Goal: Task Accomplishment & Management: Use online tool/utility

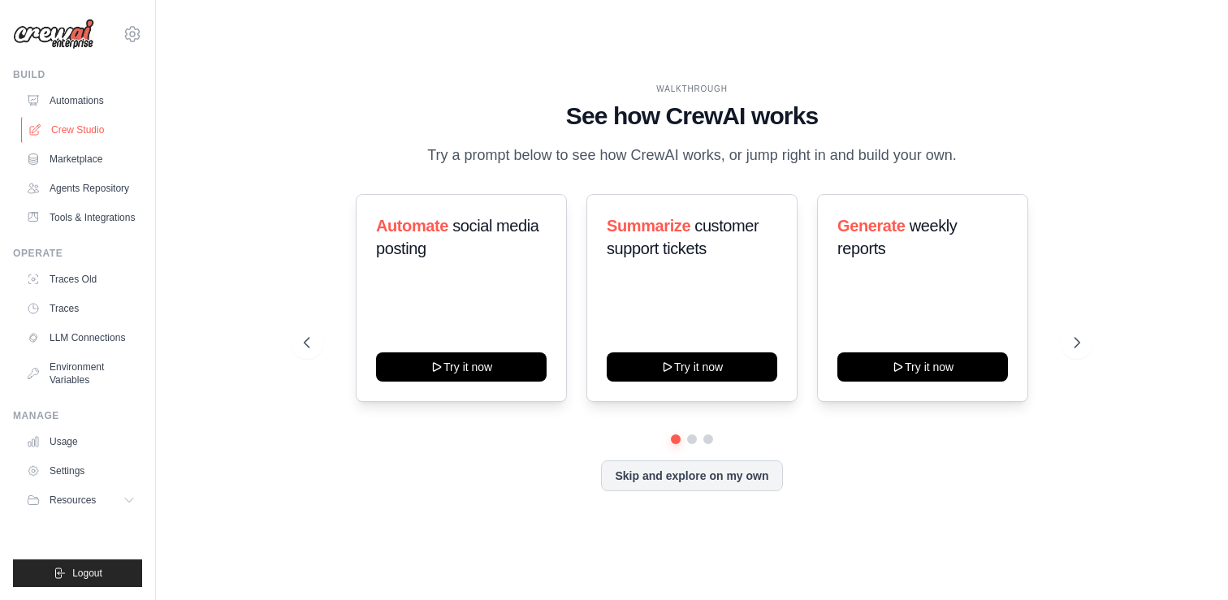
click at [87, 128] on link "Crew Studio" at bounding box center [82, 130] width 123 height 26
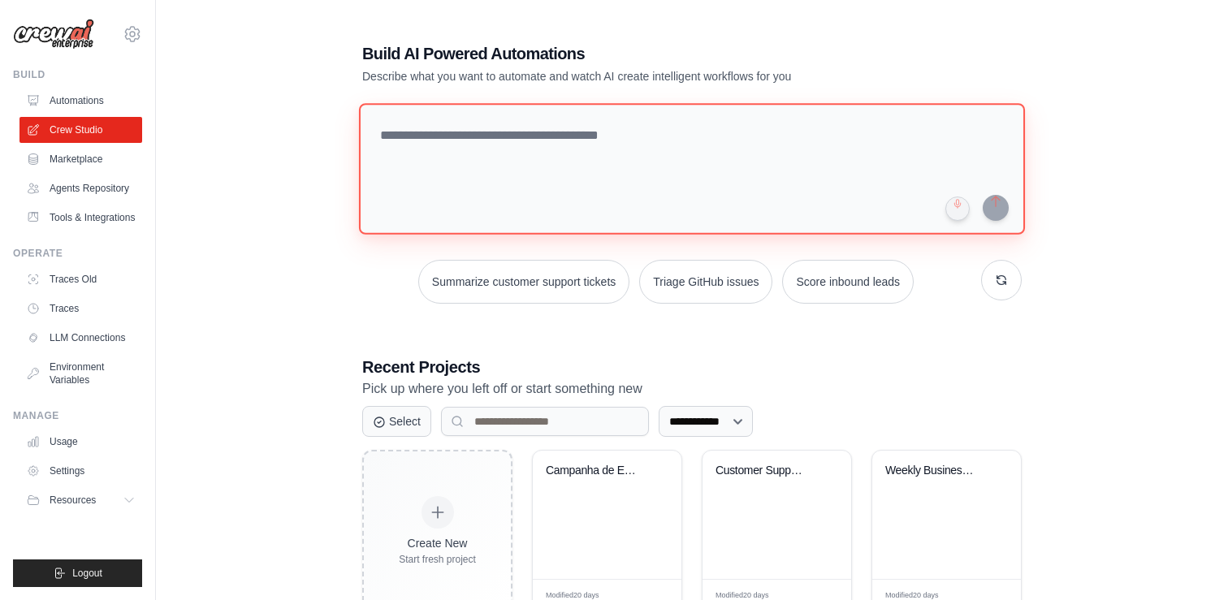
click at [442, 187] on textarea at bounding box center [692, 169] width 666 height 132
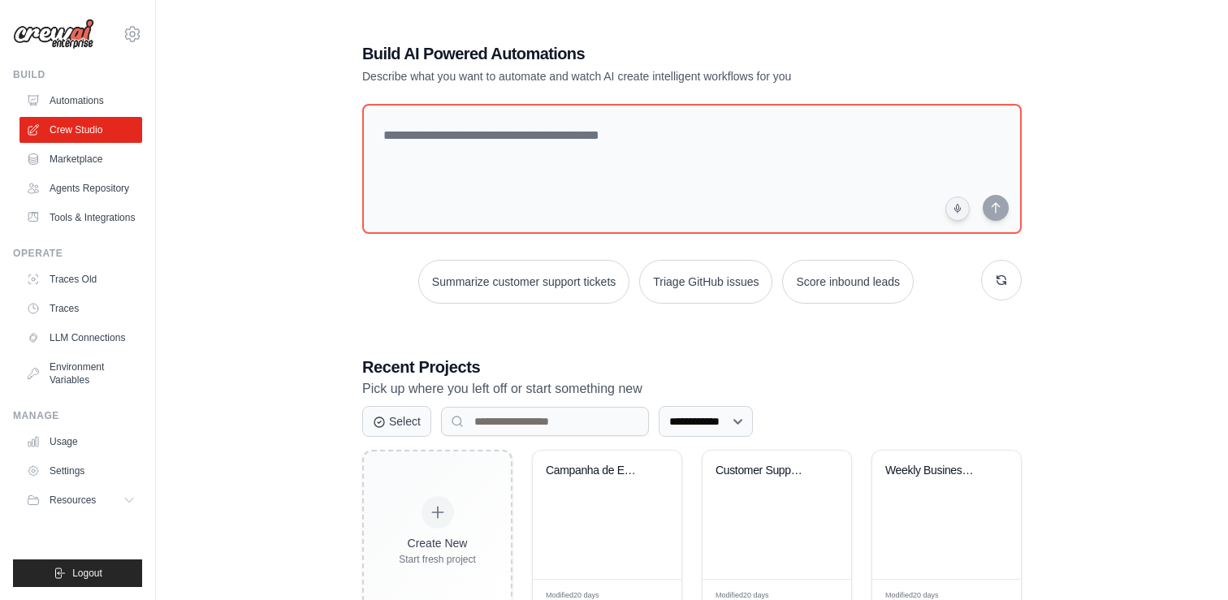
click at [332, 280] on div "**********" at bounding box center [692, 418] width 1020 height 804
click at [1149, 77] on div "**********" at bounding box center [692, 418] width 1020 height 804
click at [372, 296] on div "Summarize customer support tickets Triage GitHub issues Score inbound leads" at bounding box center [691, 282] width 659 height 44
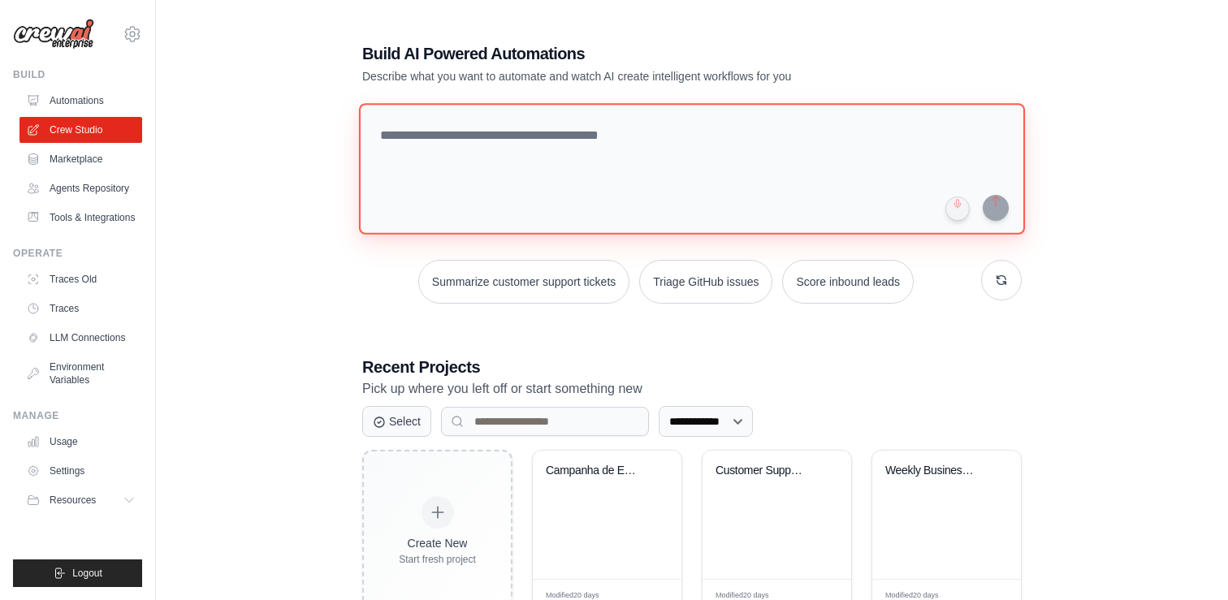
click at [537, 141] on textarea at bounding box center [692, 169] width 666 height 132
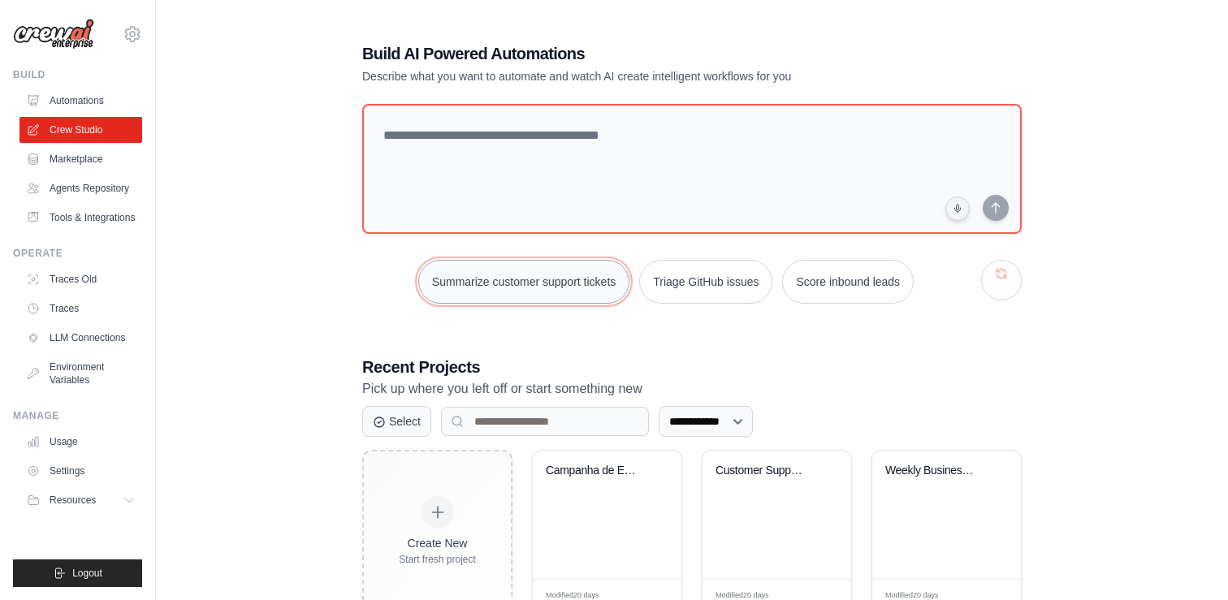
click at [520, 283] on button "Summarize customer support tickets" at bounding box center [523, 282] width 211 height 44
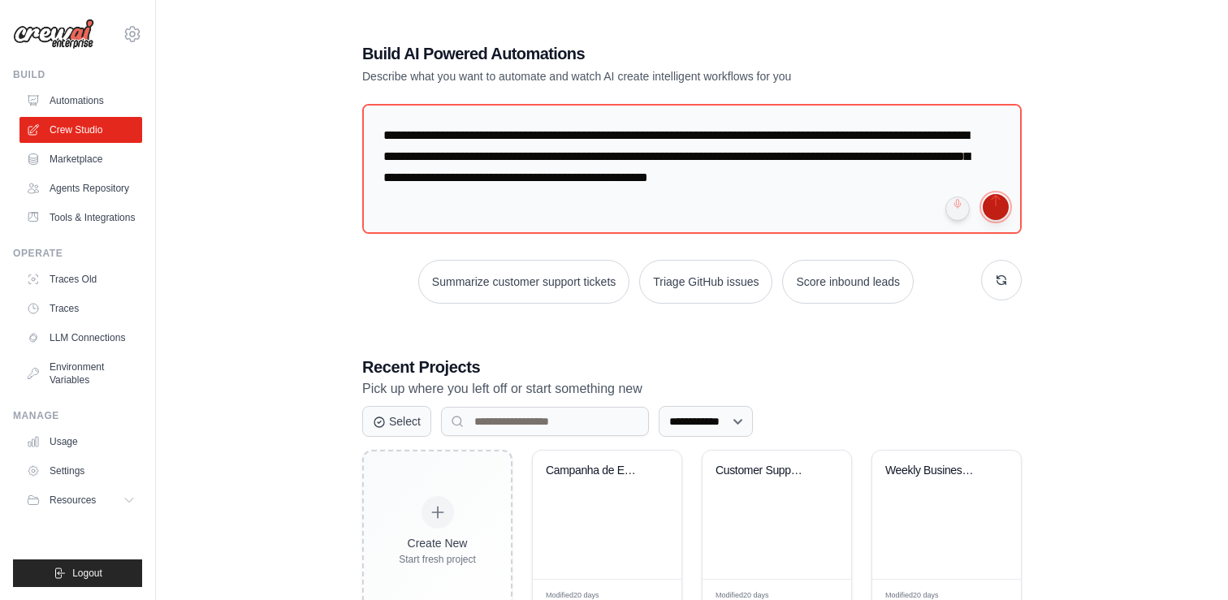
click at [987, 211] on button "submit" at bounding box center [995, 207] width 26 height 26
click at [71, 371] on link "Environment Variables" at bounding box center [82, 373] width 123 height 39
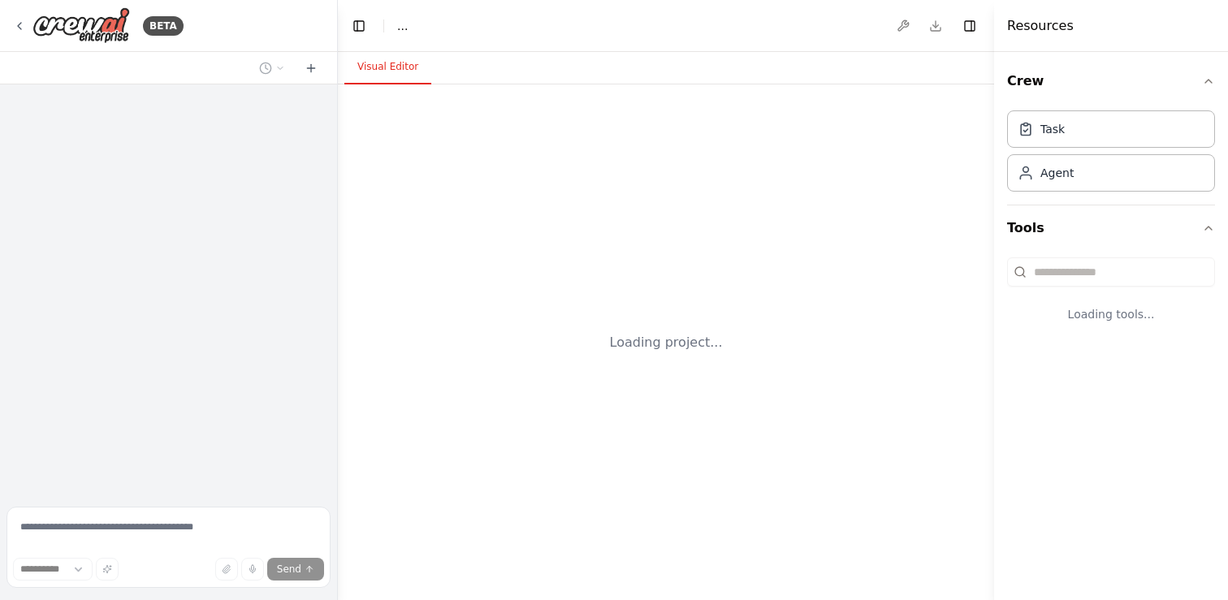
select select "****"
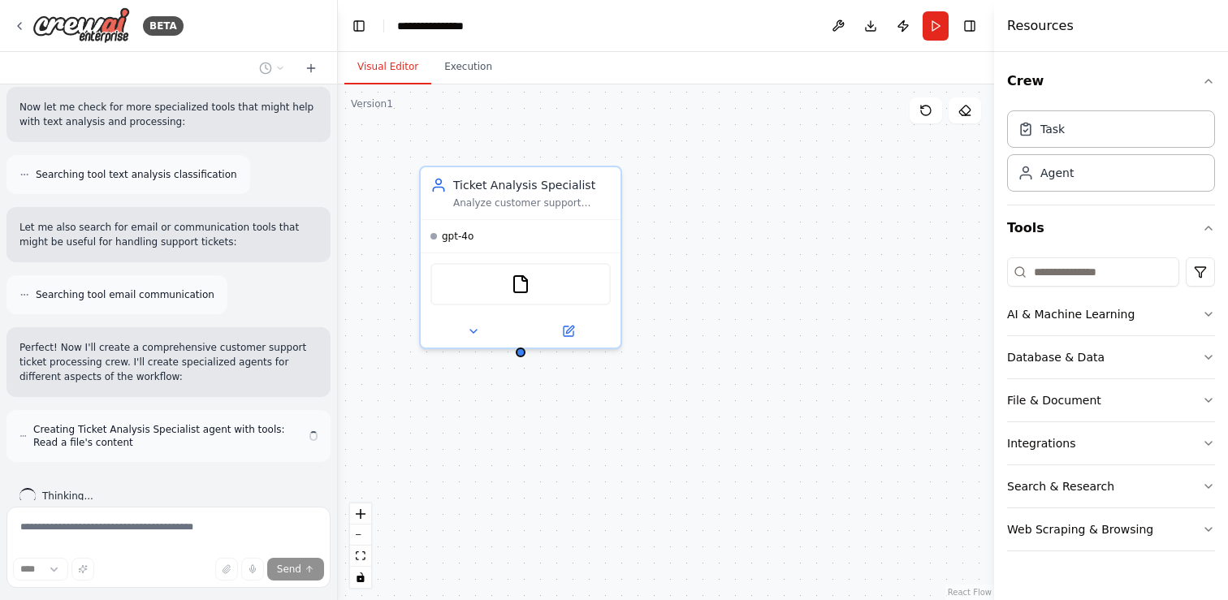
scroll to position [309, 0]
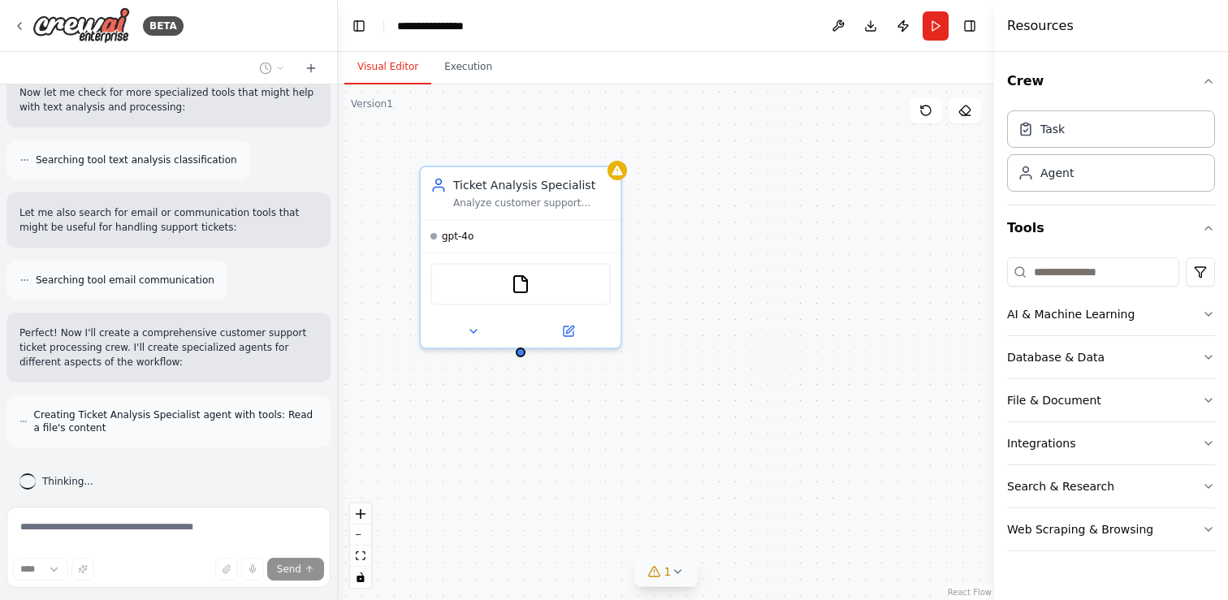
click at [671, 570] on icon at bounding box center [677, 571] width 13 height 13
drag, startPoint x: 538, startPoint y: 534, endPoint x: 625, endPoint y: 537, distance: 86.9
click at [625, 537] on div "Issues found" at bounding box center [665, 534] width 279 height 29
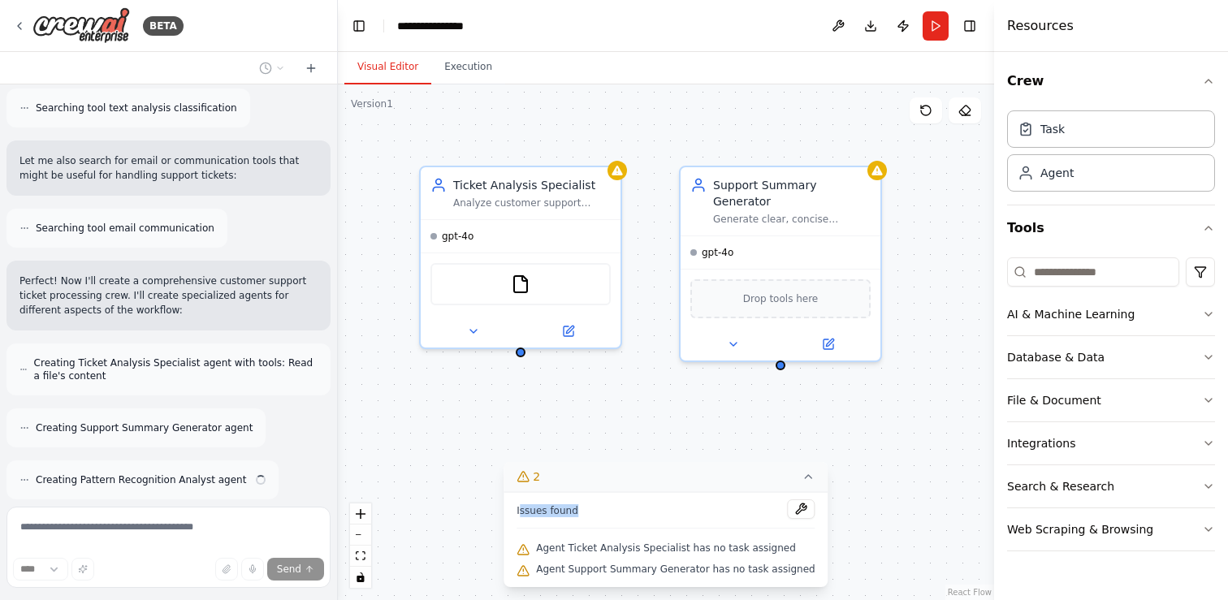
scroll to position [413, 0]
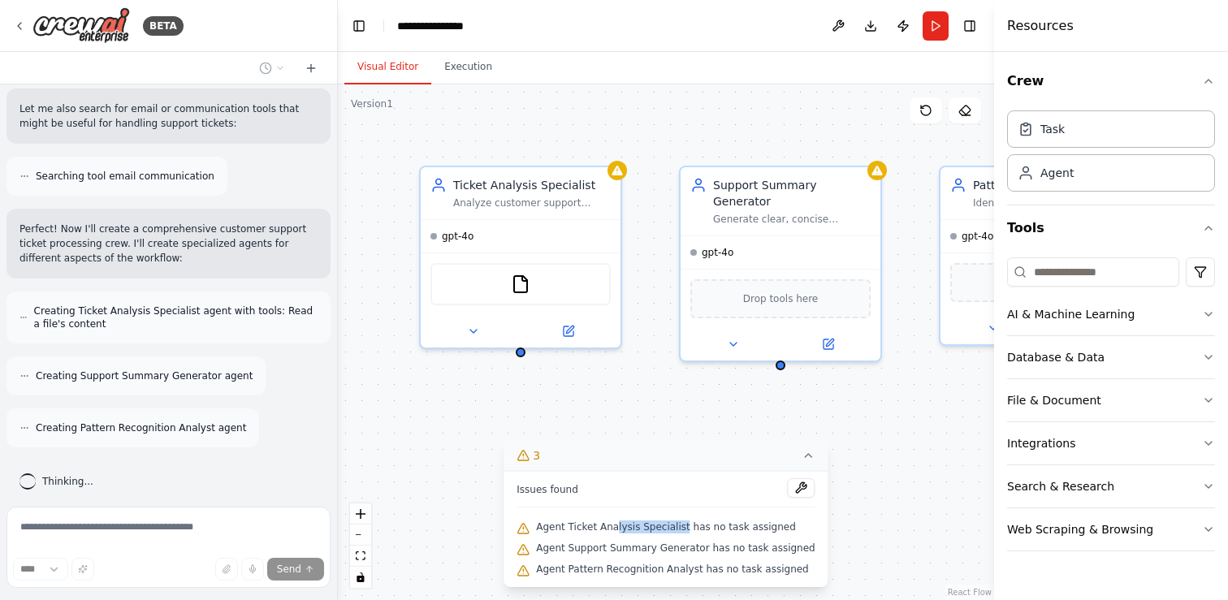
drag, startPoint x: 623, startPoint y: 529, endPoint x: 692, endPoint y: 528, distance: 69.0
click at [692, 528] on span "Agent Ticket Analysis Specialist has no task assigned" at bounding box center [666, 526] width 260 height 13
click at [901, 404] on div "Ticket Analysis Specialist Analyze customer support tickets to categorize them …" at bounding box center [666, 342] width 656 height 516
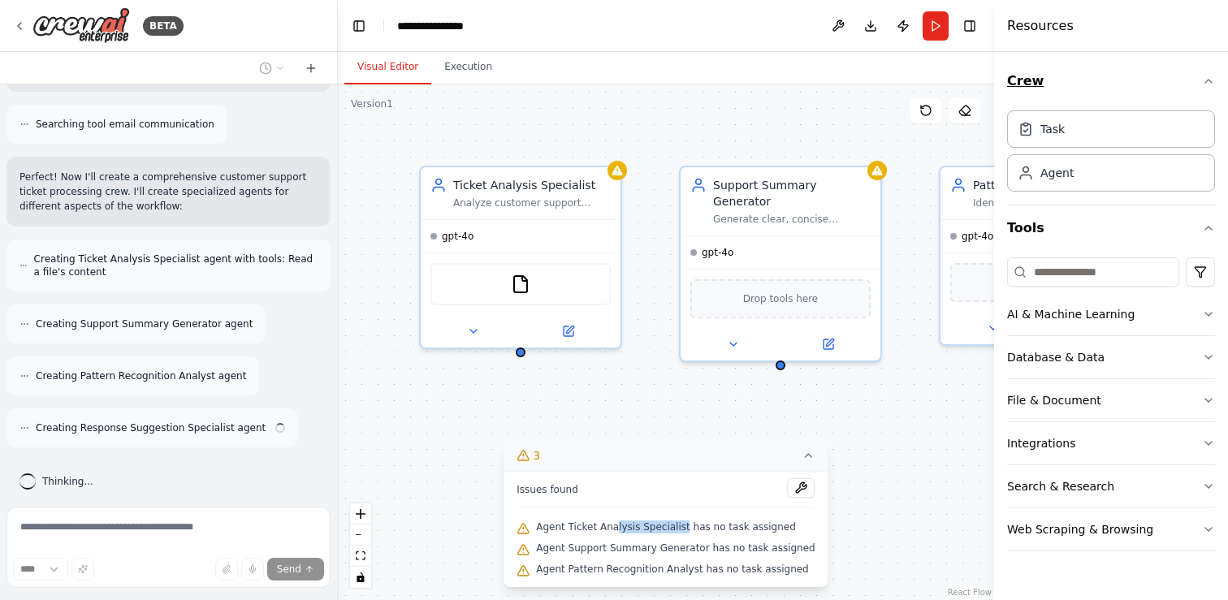
click at [1213, 85] on icon "button" at bounding box center [1208, 81] width 13 height 13
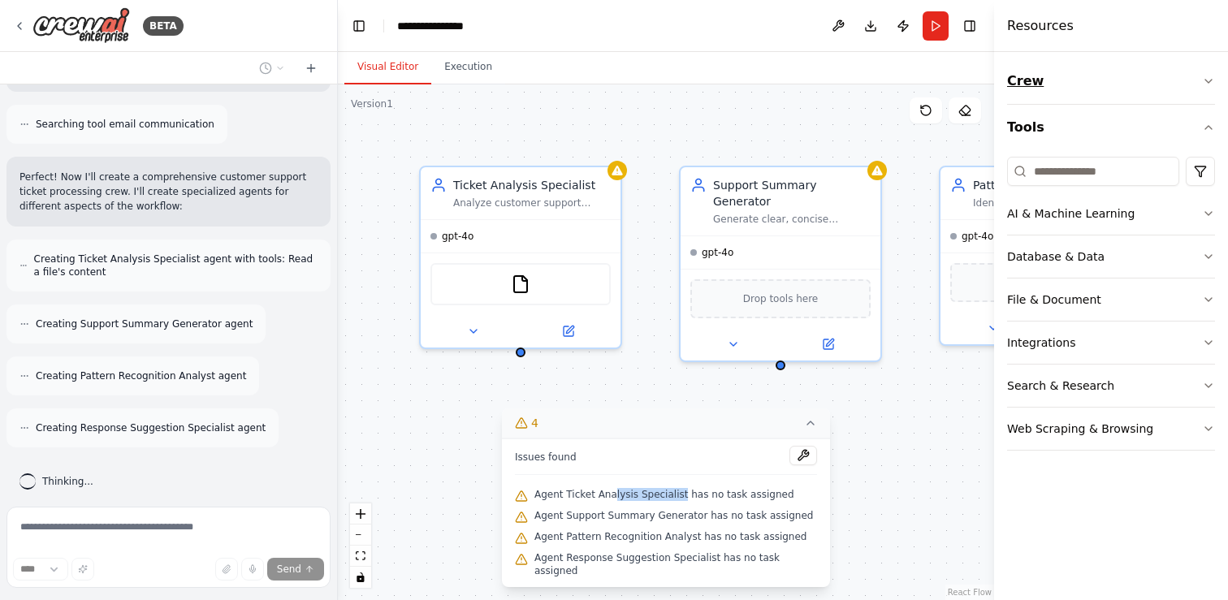
click at [1213, 85] on icon "button" at bounding box center [1208, 81] width 13 height 13
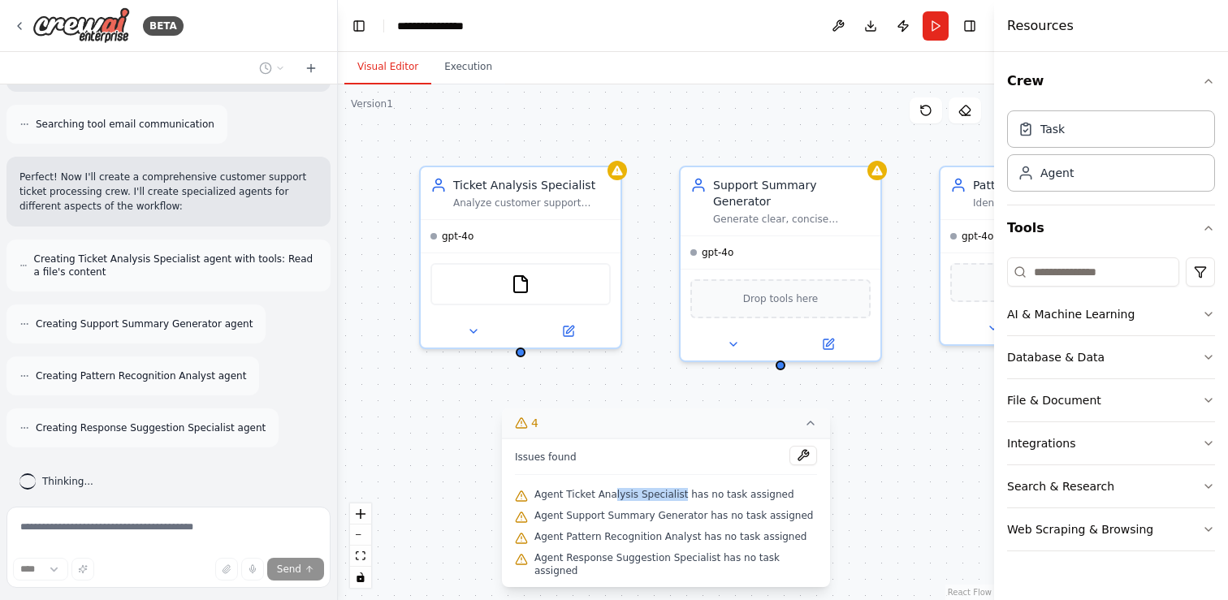
click at [887, 388] on div "Ticket Analysis Specialist Analyze customer support tickets to categorize them …" at bounding box center [666, 342] width 656 height 516
click at [971, 24] on button "Toggle Right Sidebar" at bounding box center [969, 26] width 23 height 23
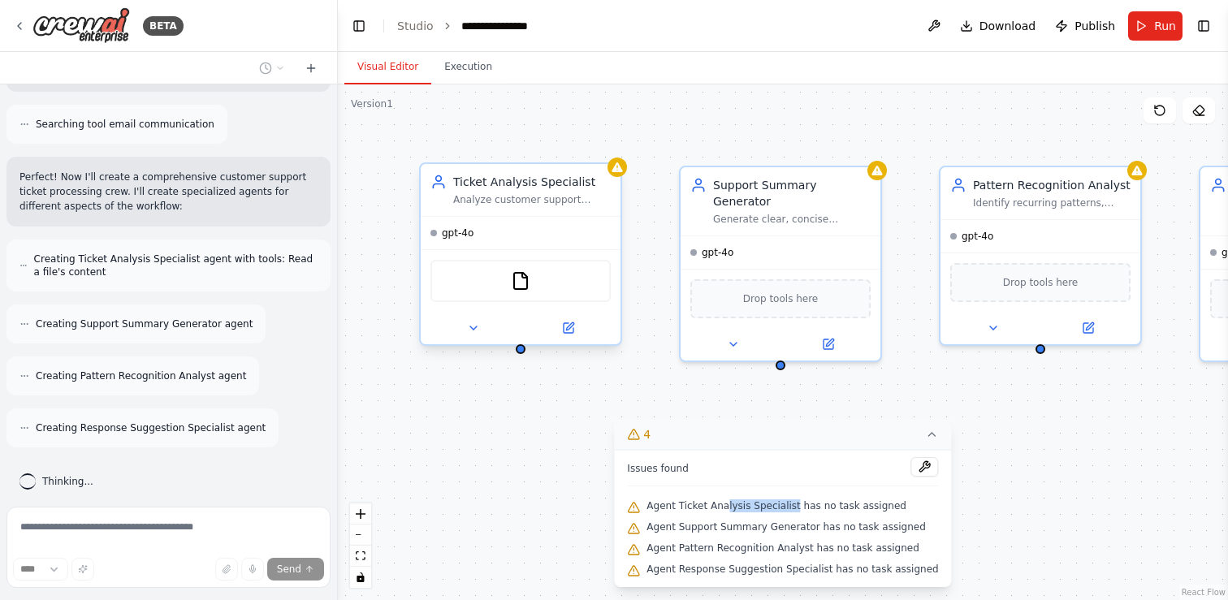
click at [464, 234] on span "gpt-4o" at bounding box center [458, 233] width 32 height 13
click at [572, 330] on icon at bounding box center [568, 328] width 10 height 10
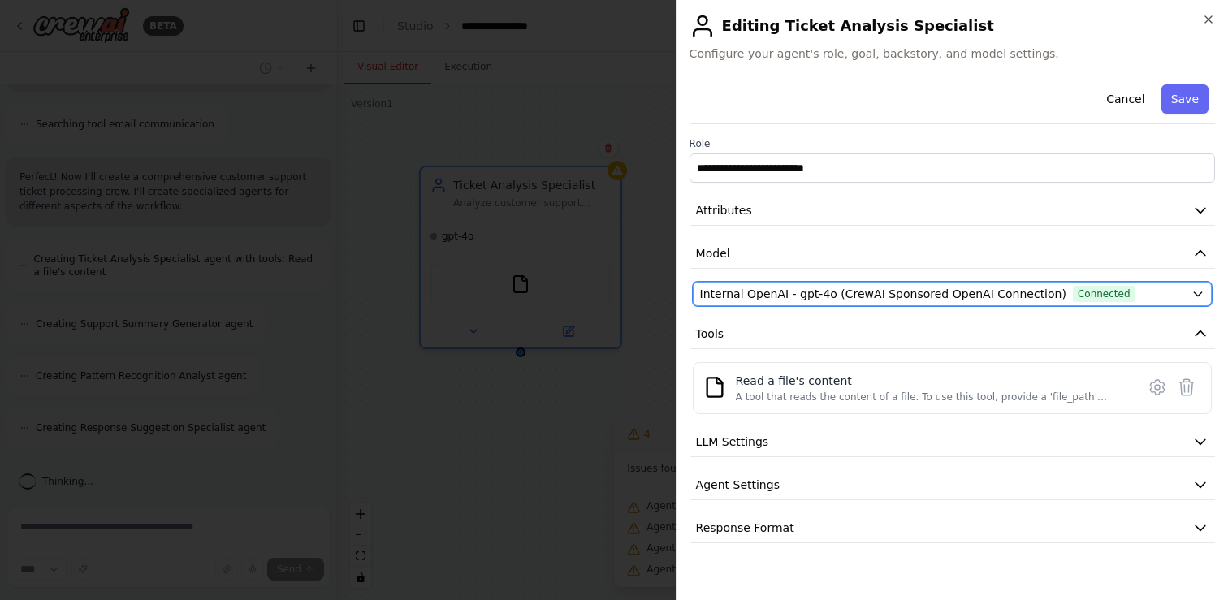
click at [821, 292] on span "Internal OpenAI - gpt-4o (CrewAI Sponsored OpenAI Connection)" at bounding box center [883, 294] width 366 height 16
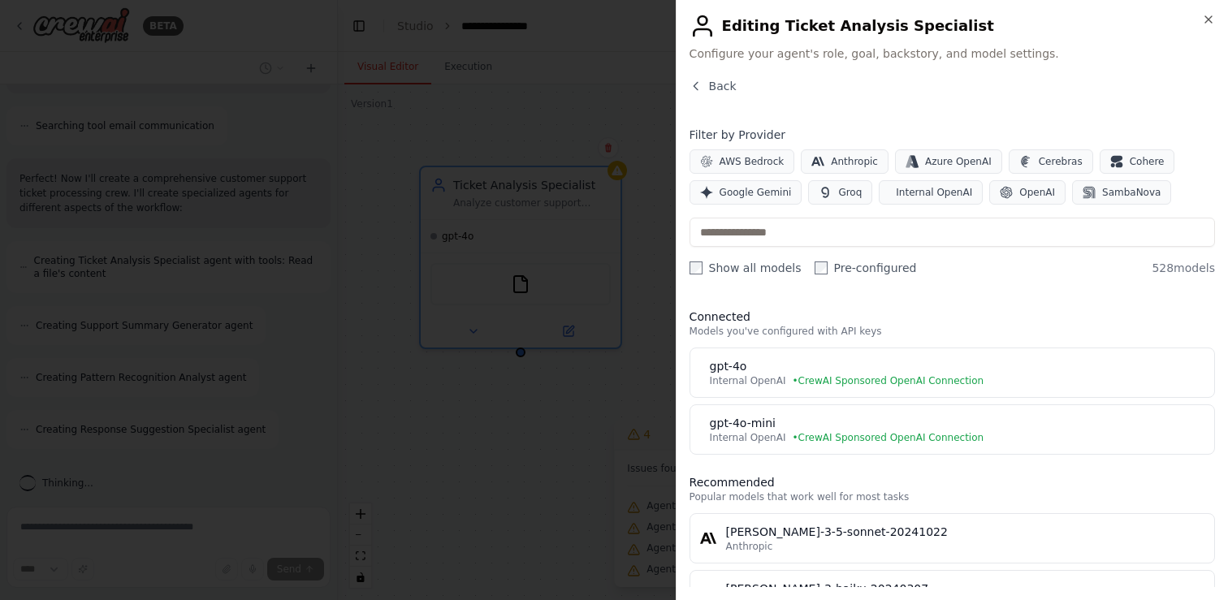
scroll to position [571, 0]
click at [1206, 18] on icon "button" at bounding box center [1208, 19] width 13 height 13
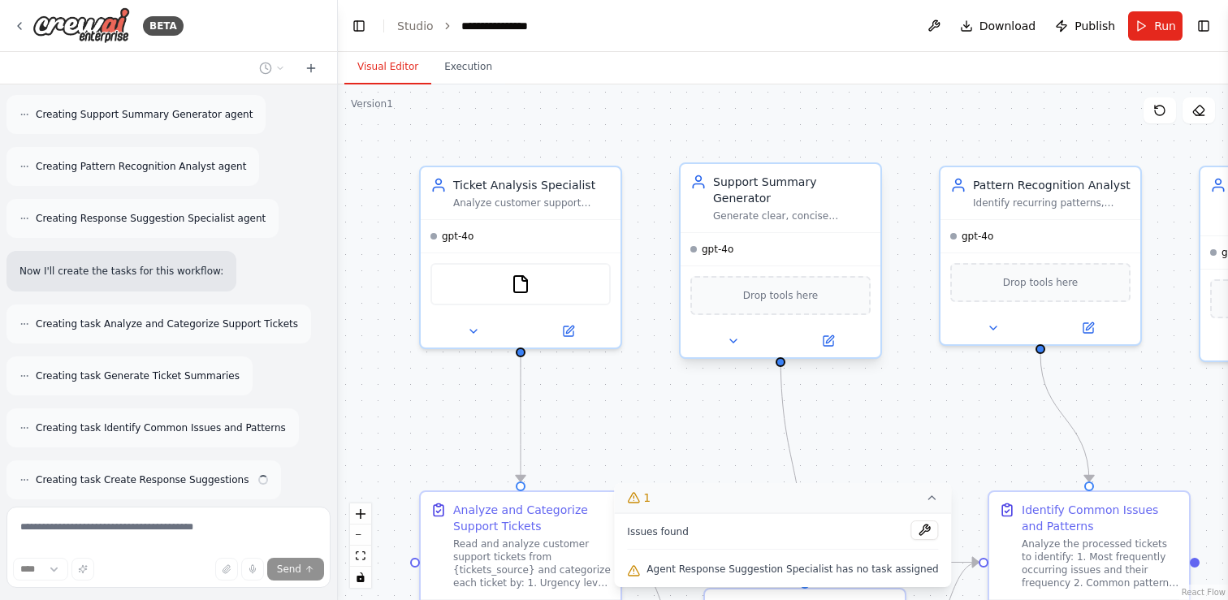
scroll to position [727, 0]
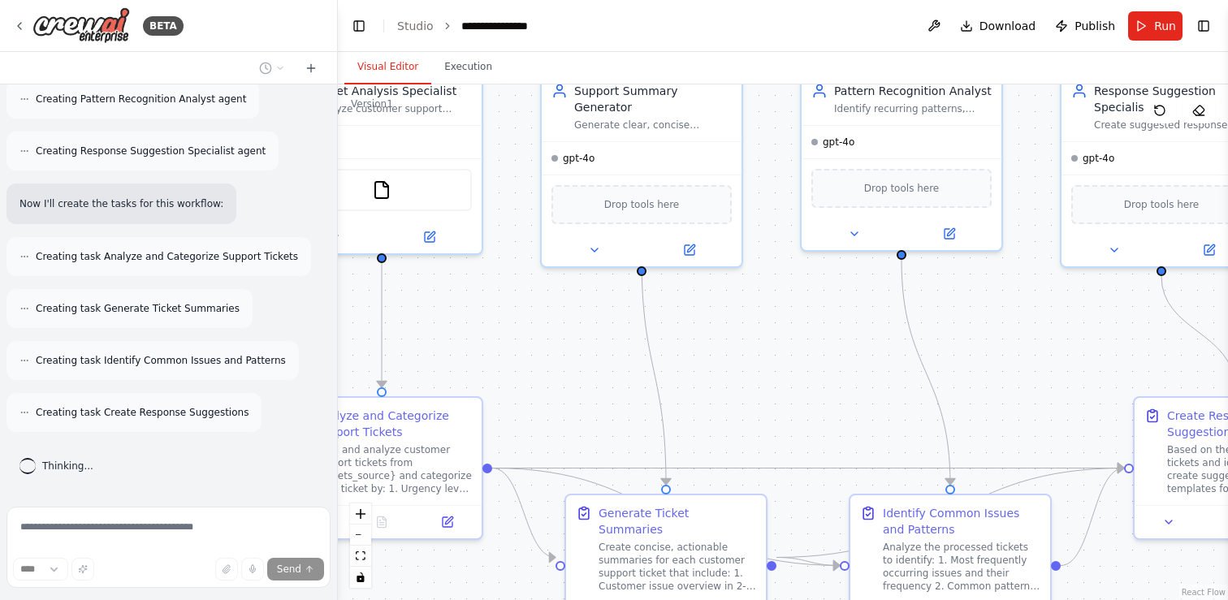
drag, startPoint x: 840, startPoint y: 415, endPoint x: 701, endPoint y: 321, distance: 167.8
click at [701, 321] on div ".deletable-edge-delete-btn { width: 20px; height: 20px; border: 0px solid #ffff…" at bounding box center [783, 342] width 890 height 516
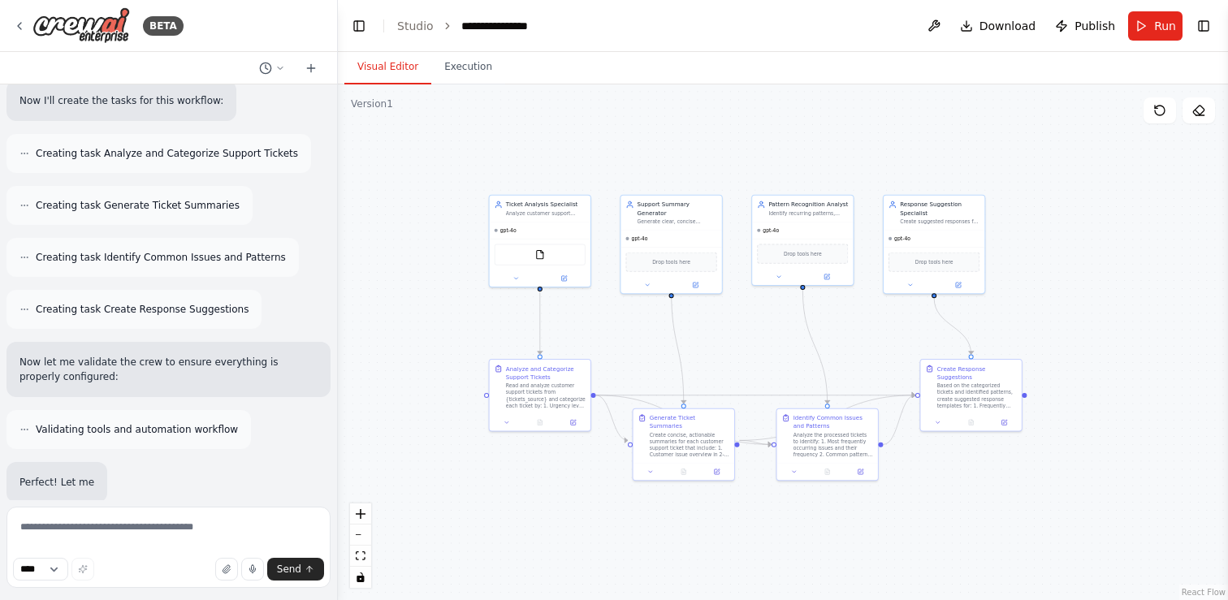
scroll to position [952, 0]
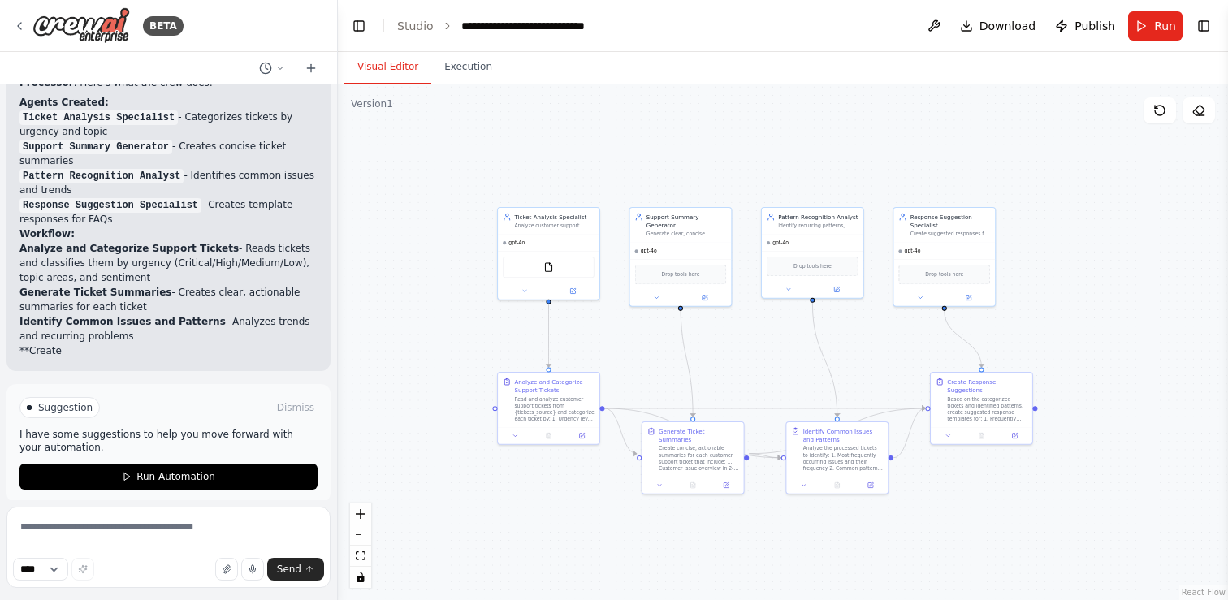
click at [656, 548] on div ".deletable-edge-delete-btn { width: 20px; height: 20px; border: 0px solid #ffff…" at bounding box center [783, 342] width 890 height 516
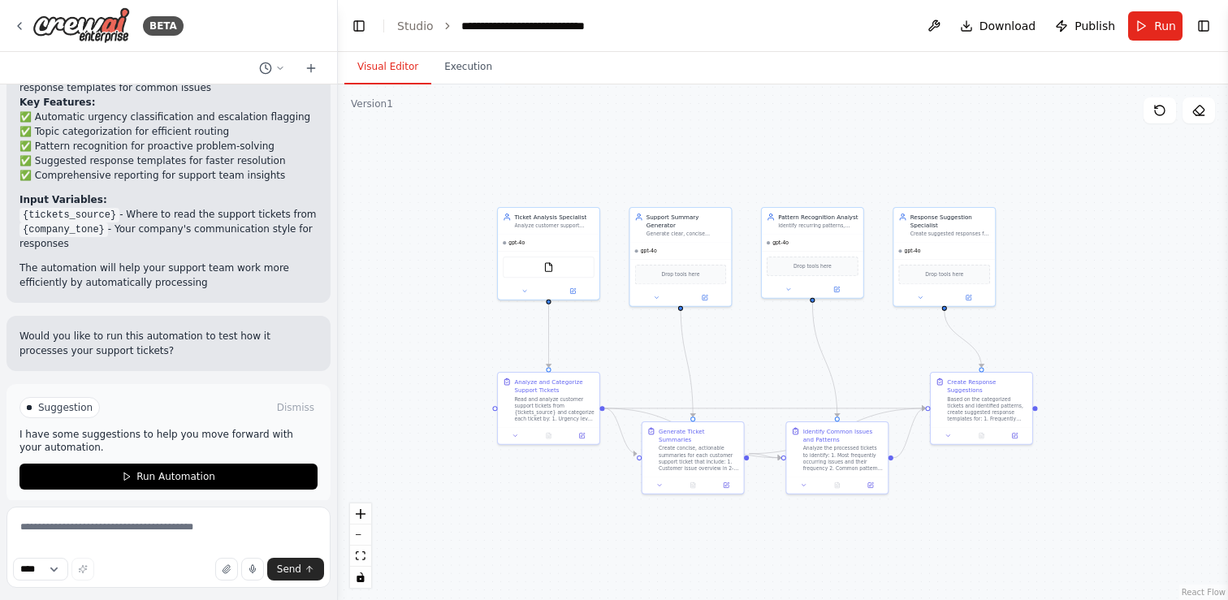
scroll to position [1672, 0]
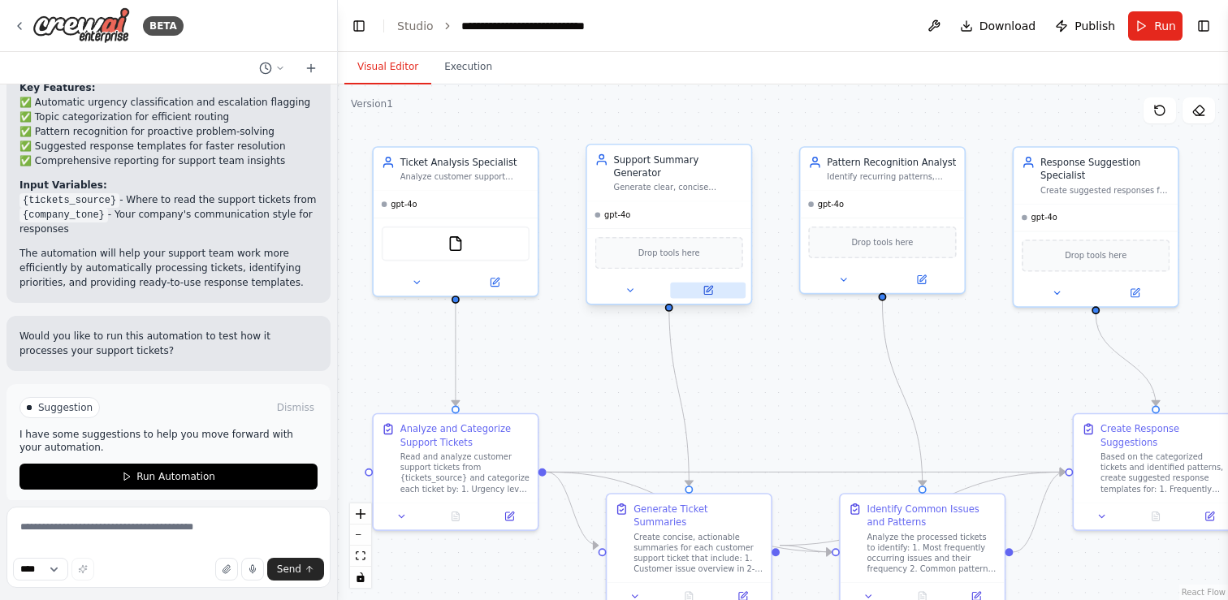
click at [710, 286] on icon at bounding box center [709, 289] width 6 height 6
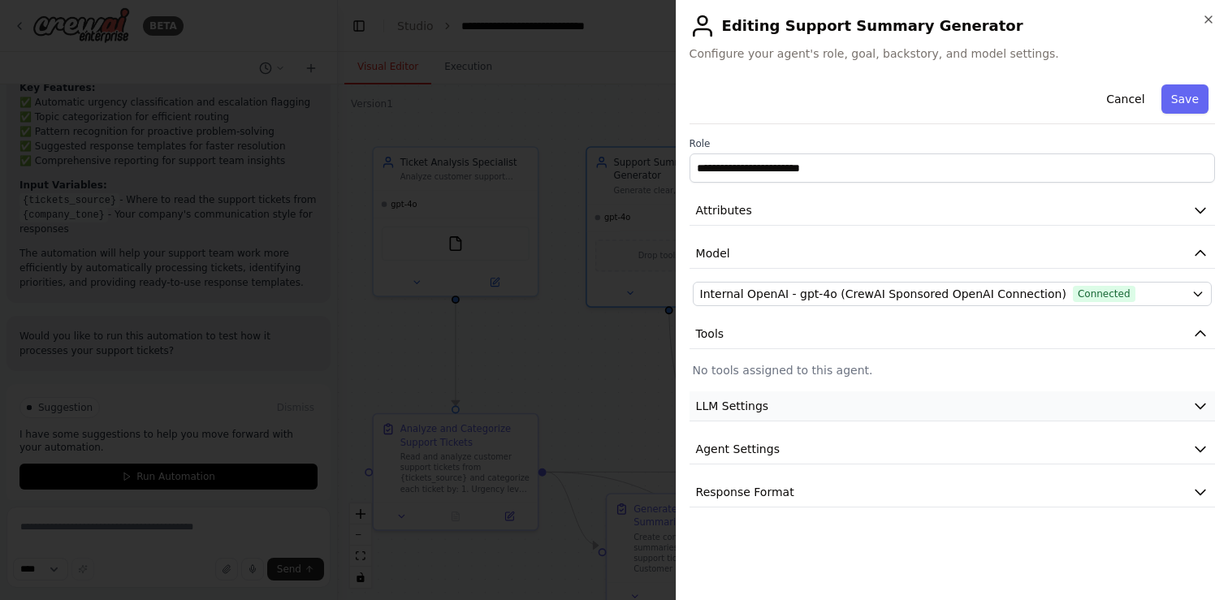
click at [723, 411] on span "LLM Settings" at bounding box center [732, 406] width 73 height 16
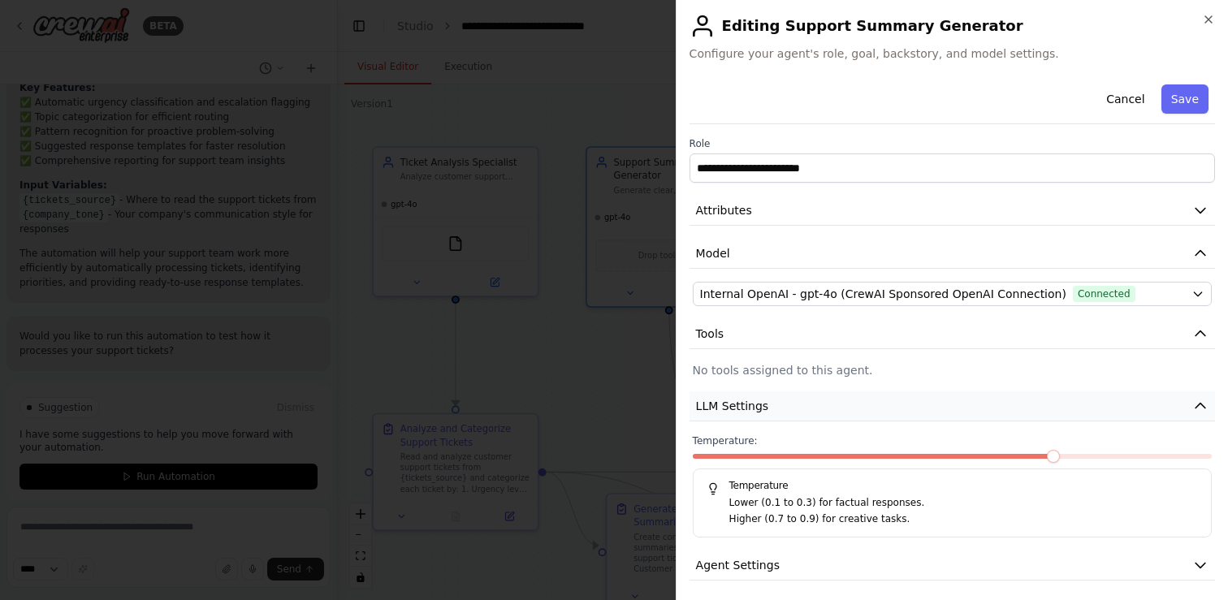
click at [723, 411] on span "LLM Settings" at bounding box center [732, 406] width 73 height 16
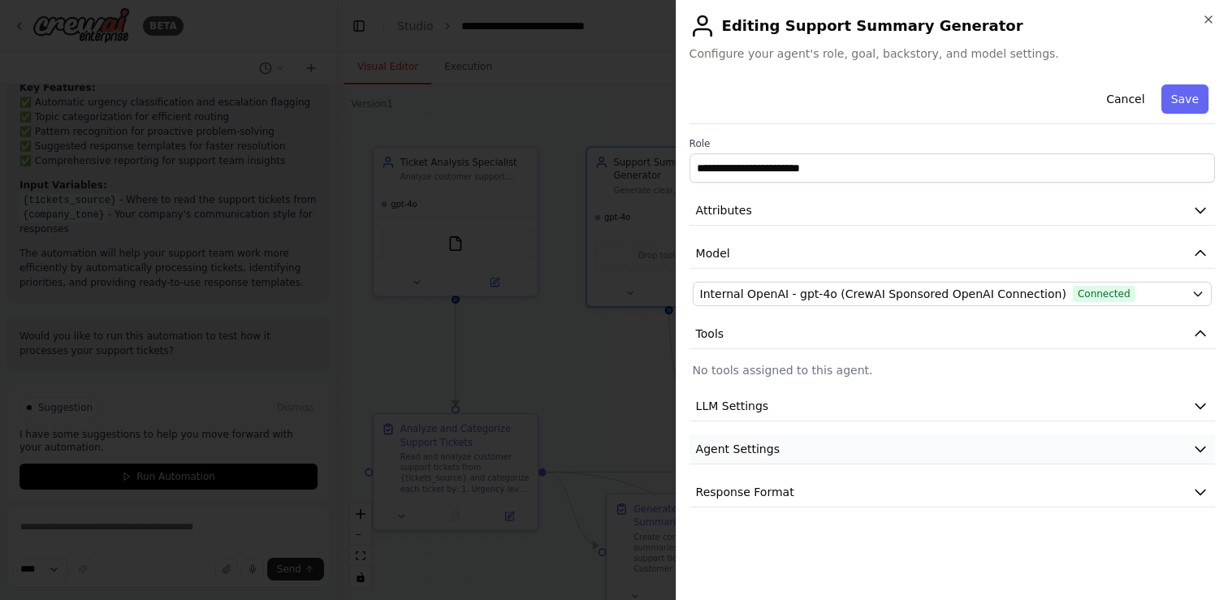
click at [720, 447] on span "Agent Settings" at bounding box center [738, 449] width 84 height 16
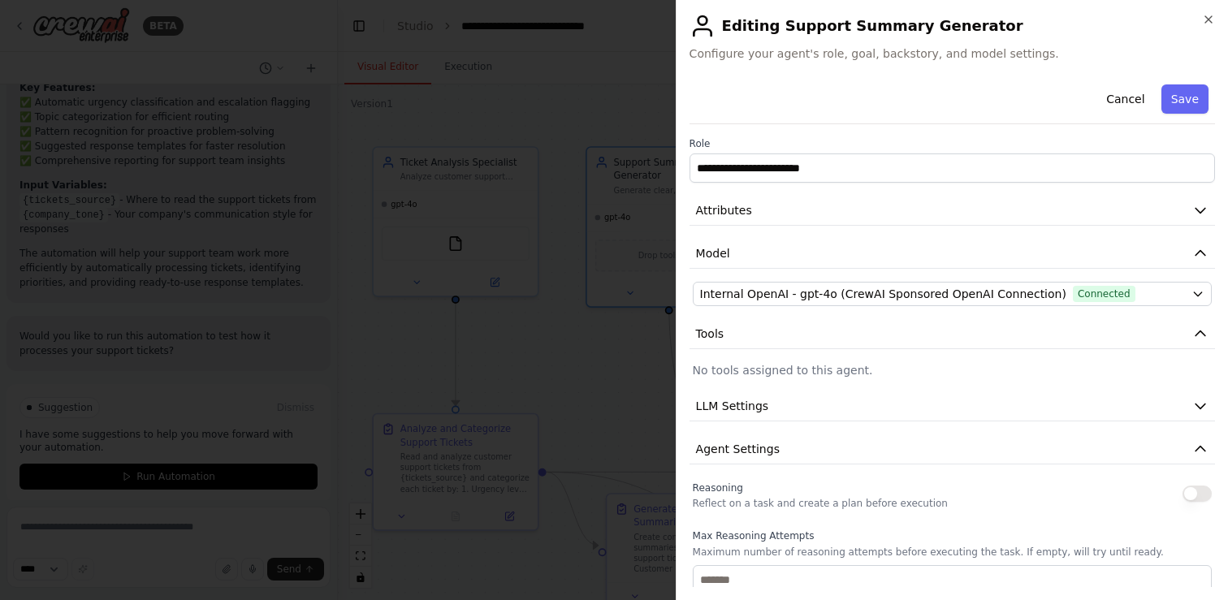
click at [1210, 11] on div "**********" at bounding box center [952, 300] width 552 height 600
click at [1209, 19] on icon "button" at bounding box center [1208, 19] width 13 height 13
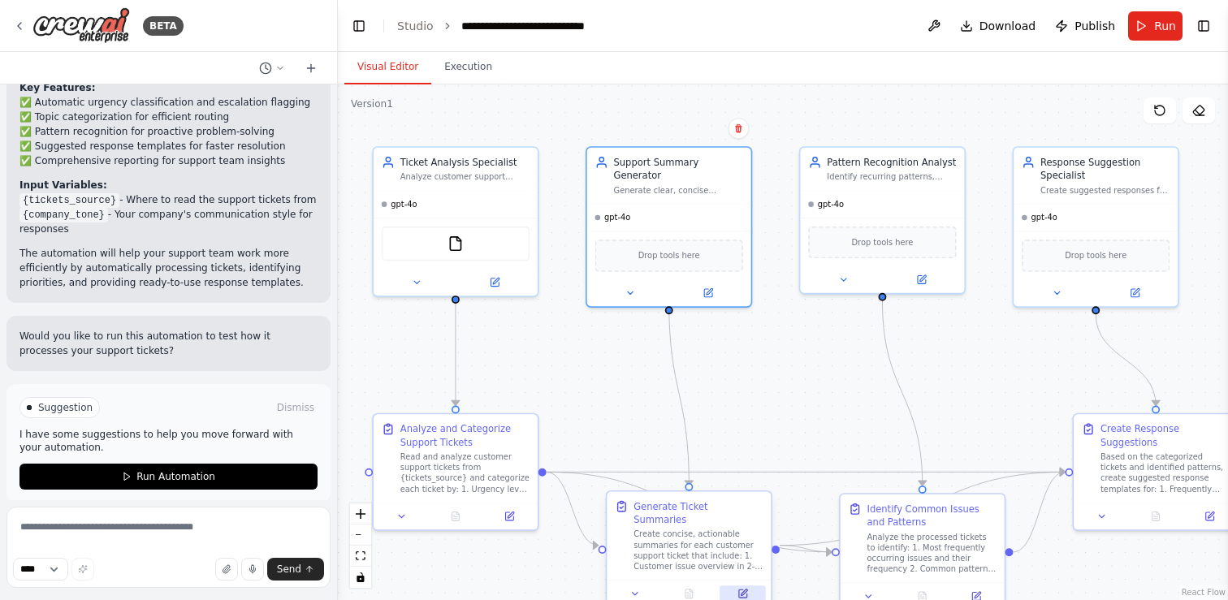
click at [740, 589] on icon at bounding box center [743, 593] width 8 height 8
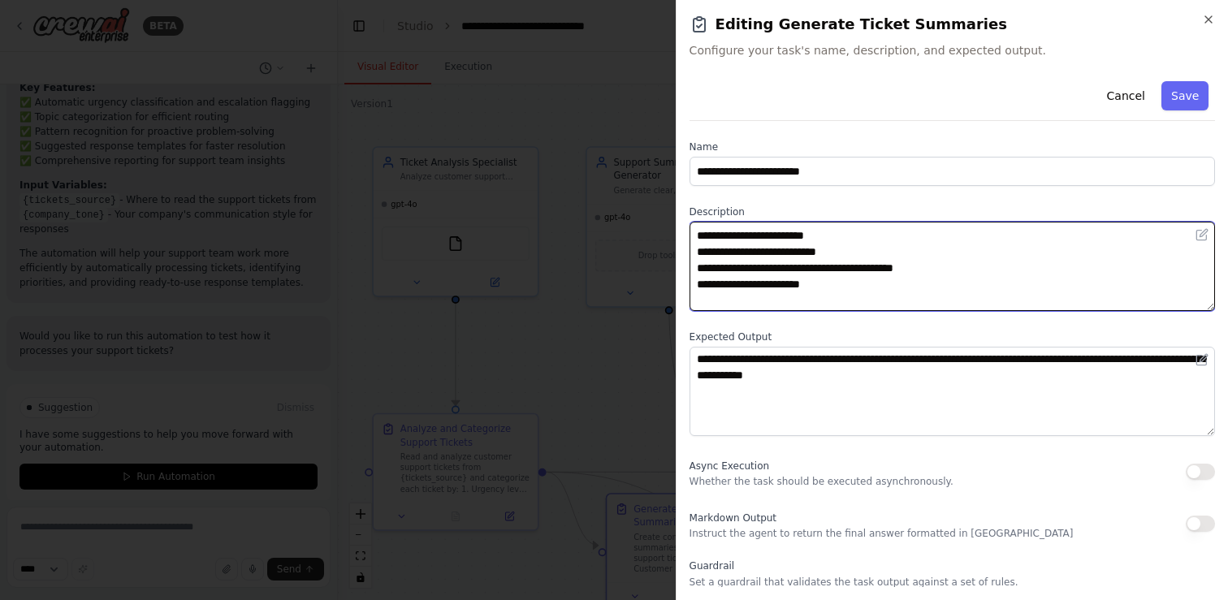
scroll to position [65, 0]
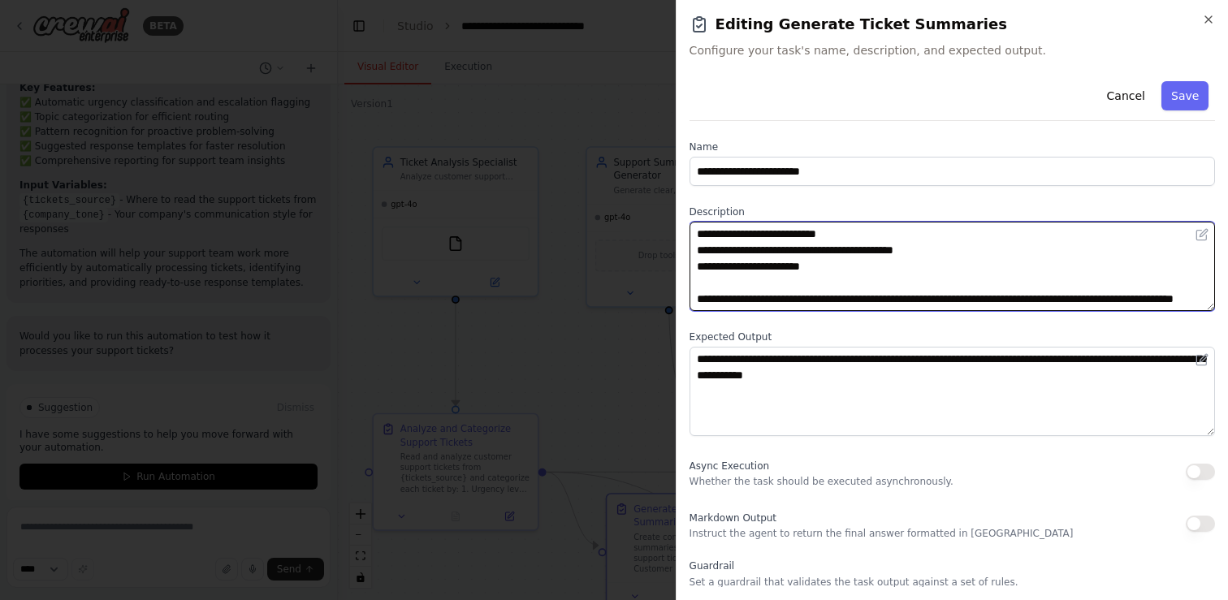
drag, startPoint x: 733, startPoint y: 228, endPoint x: 812, endPoint y: 312, distance: 114.9
click at [812, 312] on div "**********" at bounding box center [951, 397] width 525 height 645
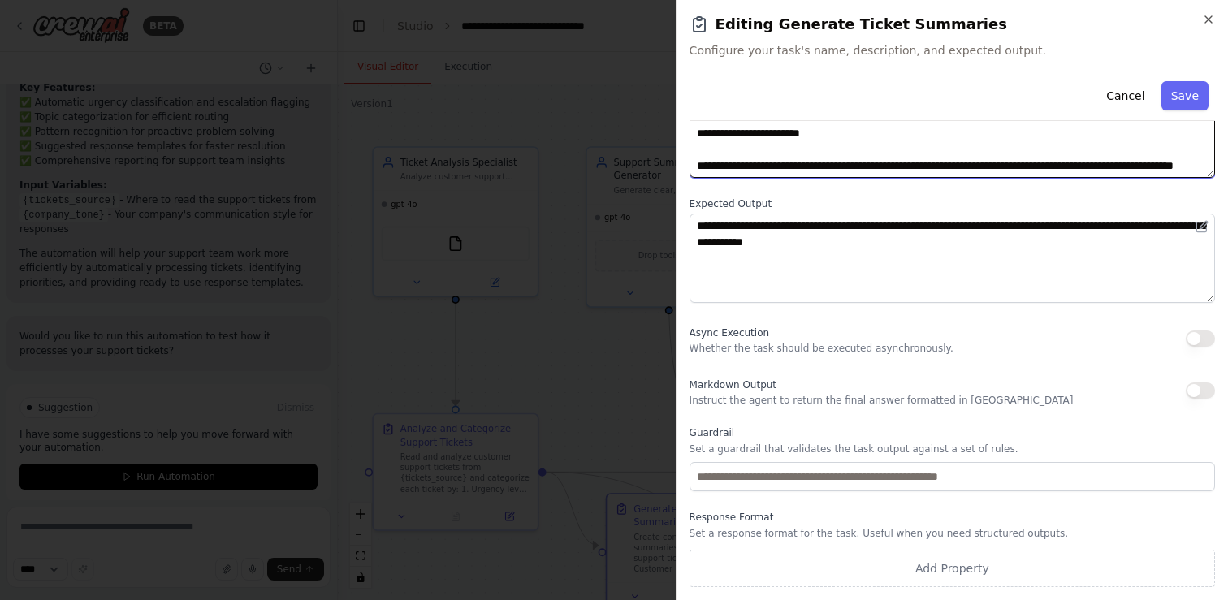
scroll to position [0, 0]
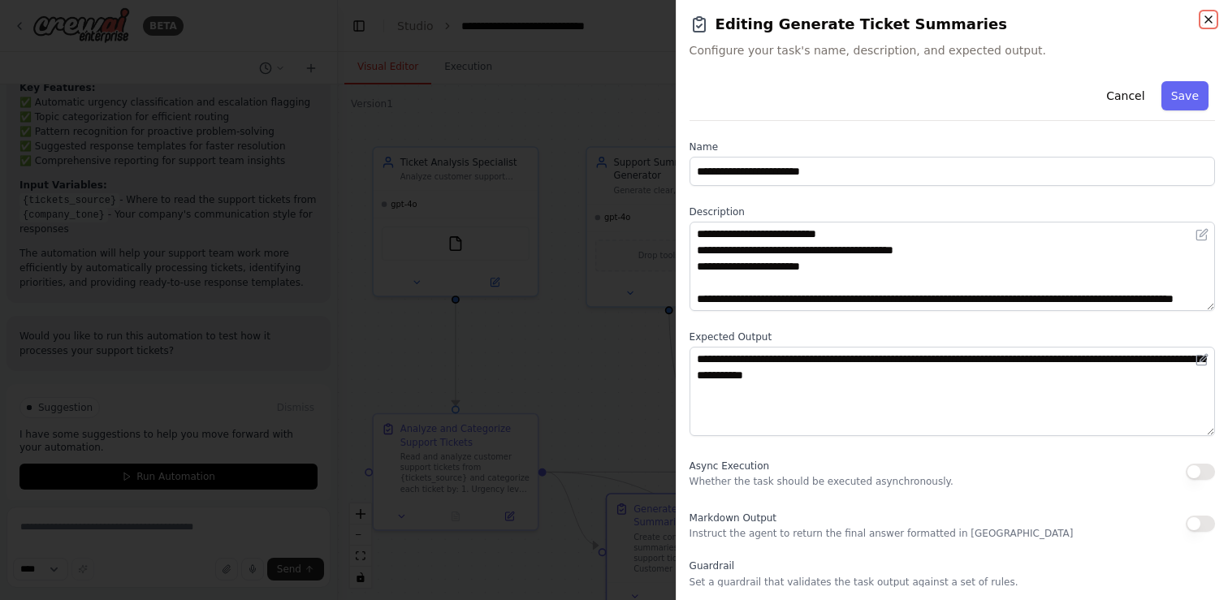
click at [1211, 15] on icon "button" at bounding box center [1208, 19] width 13 height 13
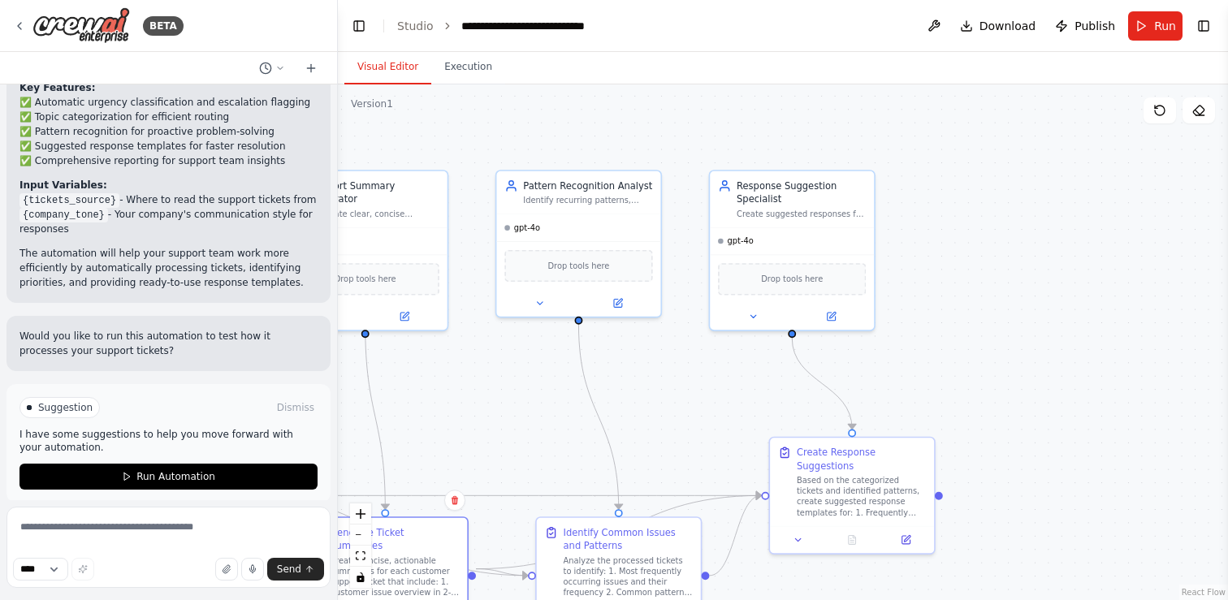
drag, startPoint x: 974, startPoint y: 282, endPoint x: 671, endPoint y: 305, distance: 304.6
click at [671, 305] on div ".deletable-edge-delete-btn { width: 20px; height: 20px; border: 0px solid #ffff…" at bounding box center [783, 342] width 890 height 516
click at [320, 68] on button at bounding box center [311, 67] width 26 height 19
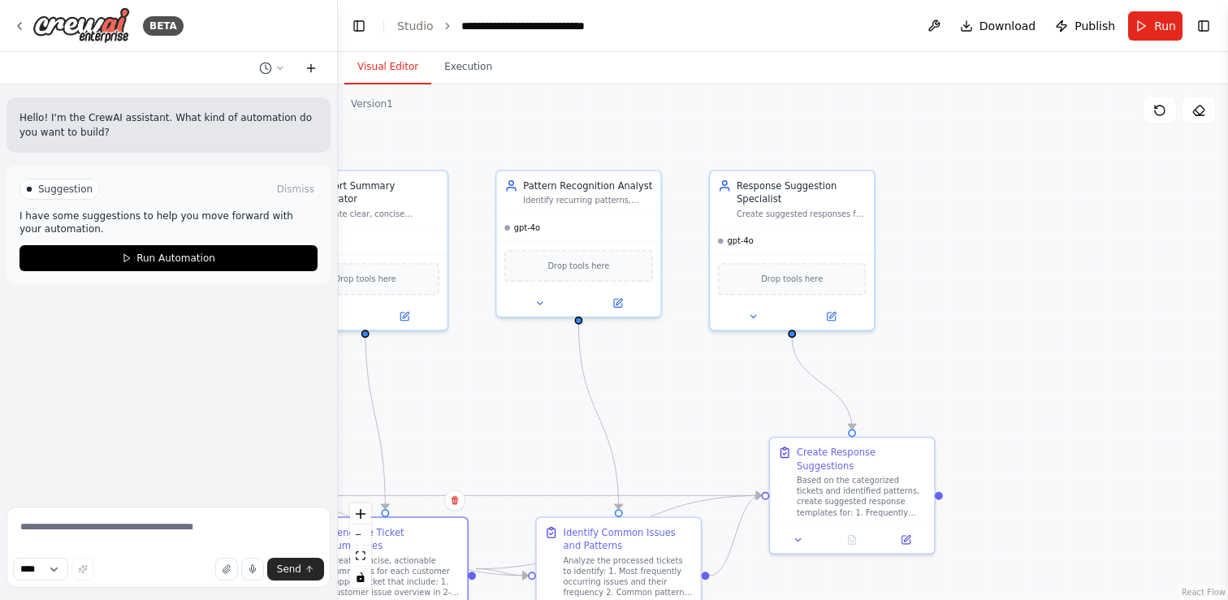
click at [306, 63] on icon at bounding box center [310, 68] width 13 height 13
click at [357, 24] on button "Toggle Left Sidebar" at bounding box center [358, 26] width 23 height 23
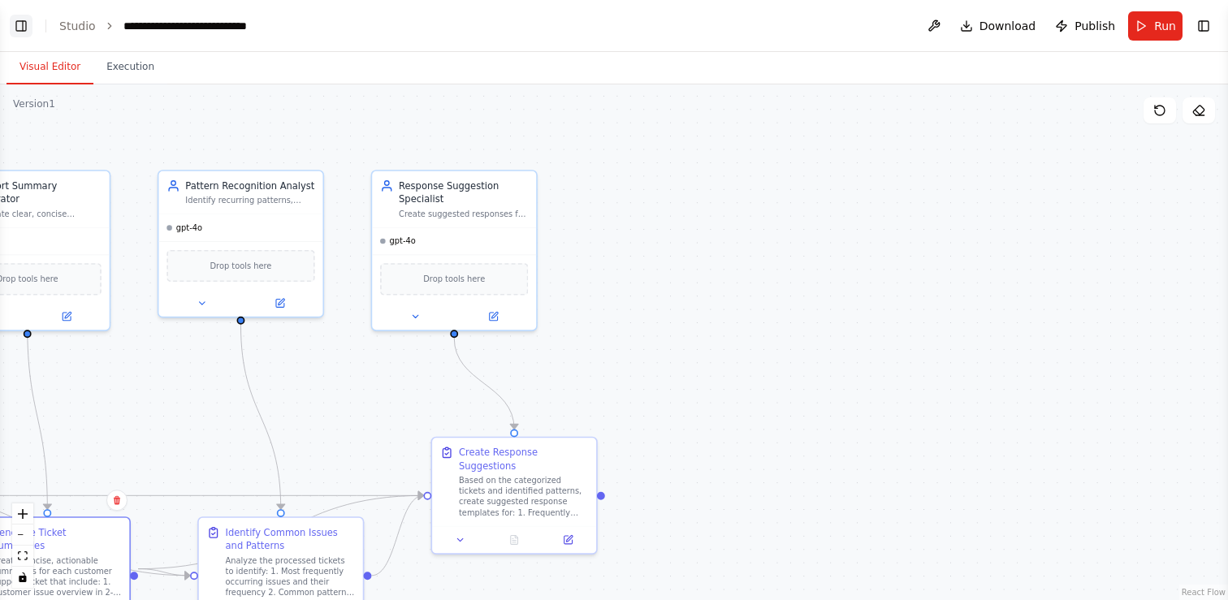
click at [19, 28] on button "Toggle Left Sidebar" at bounding box center [21, 26] width 23 height 23
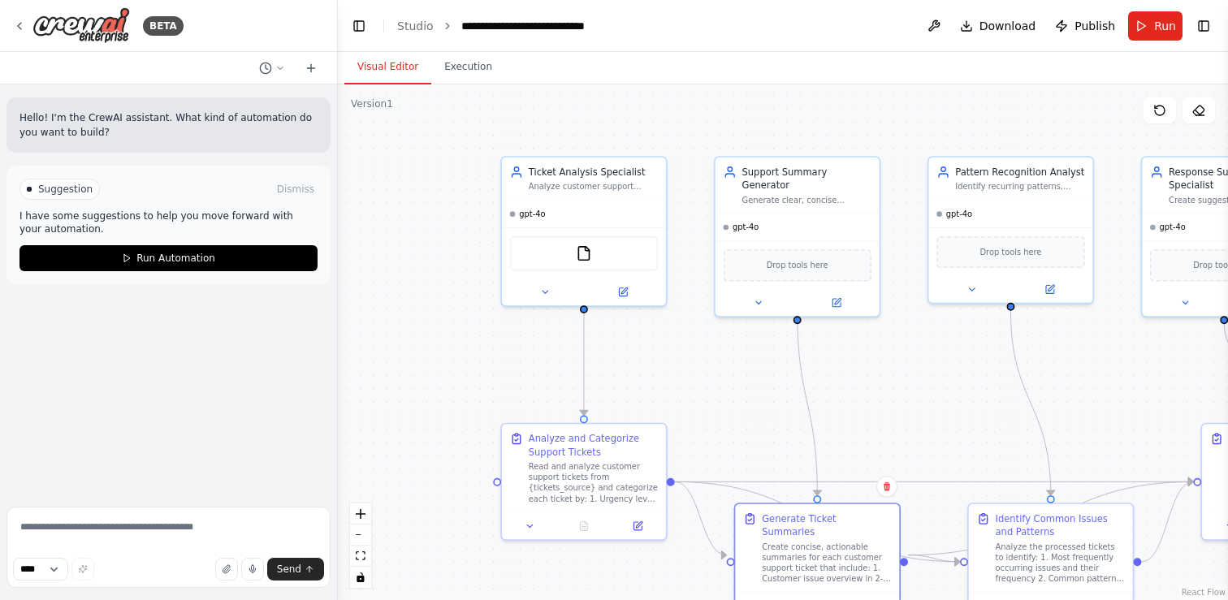
drag, startPoint x: 481, startPoint y: 451, endPoint x: 911, endPoint y: 438, distance: 430.5
click at [911, 438] on div ".deletable-edge-delete-btn { width: 20px; height: 20px; border: 0px solid #ffff…" at bounding box center [783, 342] width 890 height 516
click at [371, 209] on div ".deletable-edge-delete-btn { width: 20px; height: 20px; border: 0px solid #ffff…" at bounding box center [783, 342] width 890 height 516
click at [1211, 20] on button "Toggle Right Sidebar" at bounding box center [1203, 26] width 23 height 23
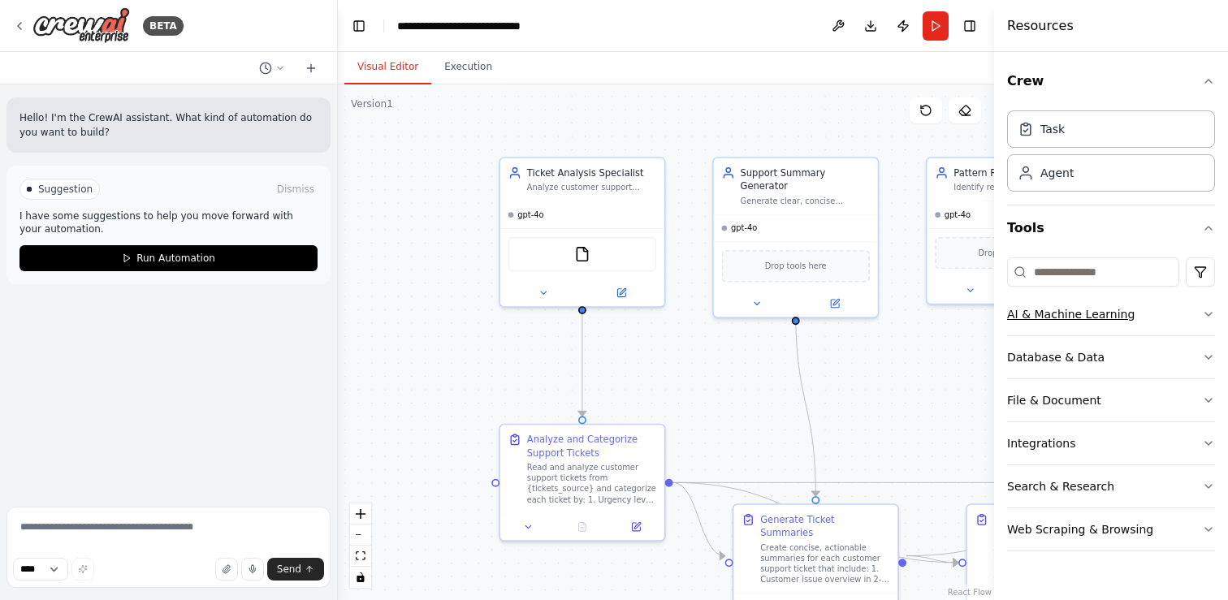
click at [1087, 323] on button "AI & Machine Learning" at bounding box center [1111, 314] width 208 height 42
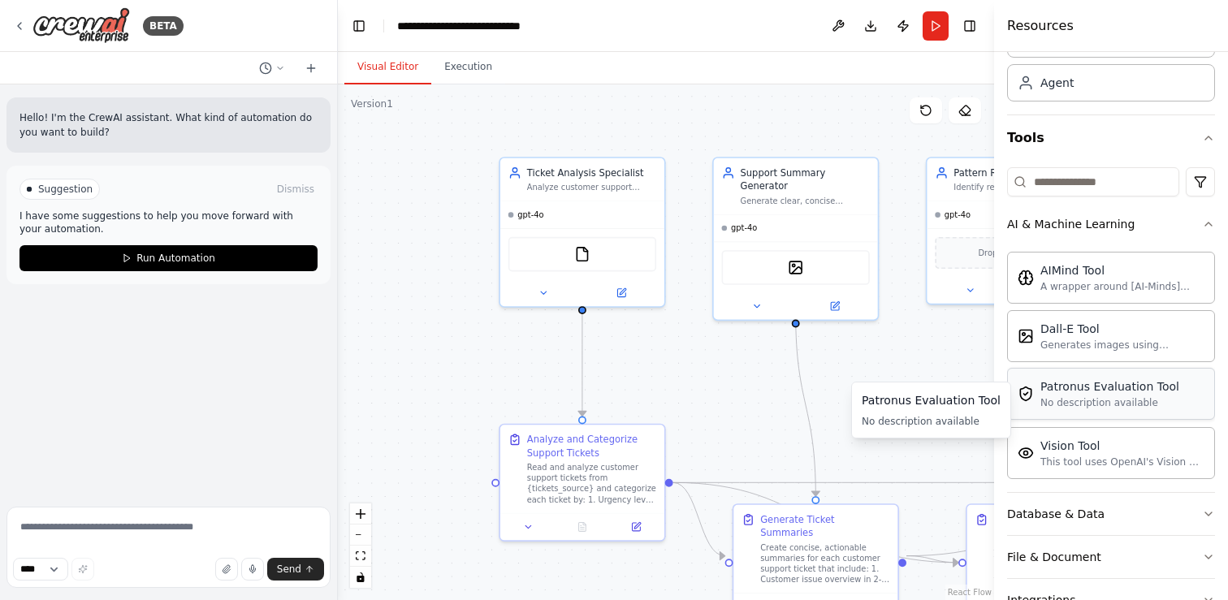
scroll to position [224, 0]
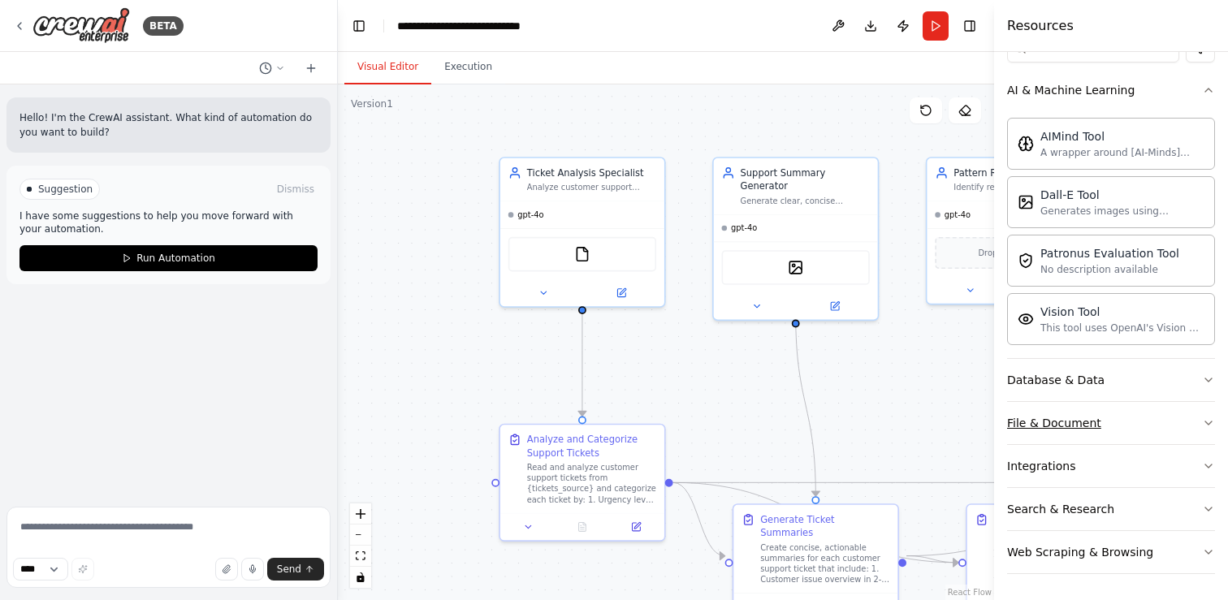
click at [1082, 428] on div "File & Document" at bounding box center [1054, 423] width 94 height 16
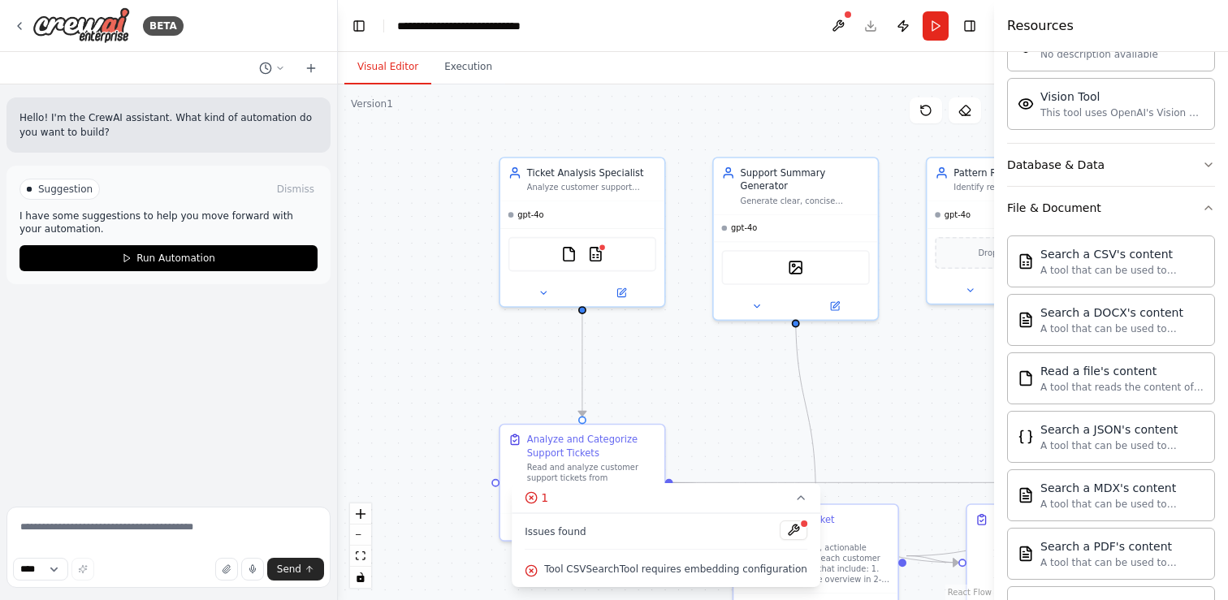
scroll to position [0, 0]
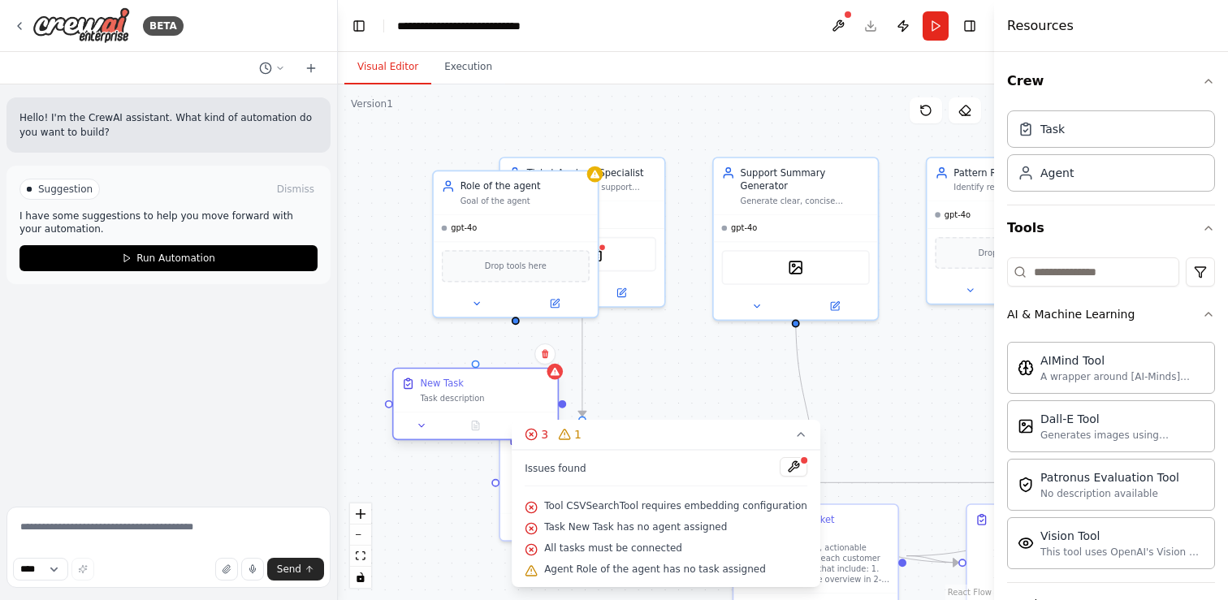
drag, startPoint x: 418, startPoint y: 310, endPoint x: 402, endPoint y: 424, distance: 114.8
click at [402, 424] on div at bounding box center [476, 426] width 164 height 28
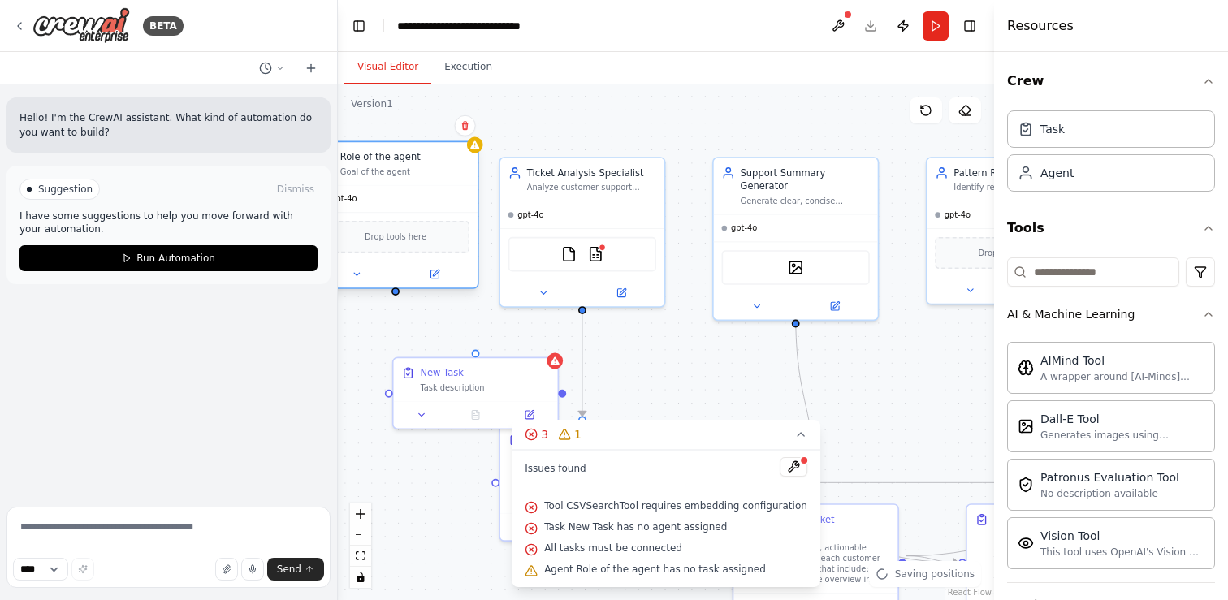
drag, startPoint x: 503, startPoint y: 198, endPoint x: 376, endPoint y: 173, distance: 129.1
click at [376, 173] on div "Goal of the agent" at bounding box center [404, 171] width 129 height 11
drag, startPoint x: 396, startPoint y: 297, endPoint x: 477, endPoint y: 360, distance: 102.3
click at [477, 360] on div "Ticket Analysis Specialist Analyze customer support tickets to categorize them …" at bounding box center [701, 301] width 538 height 423
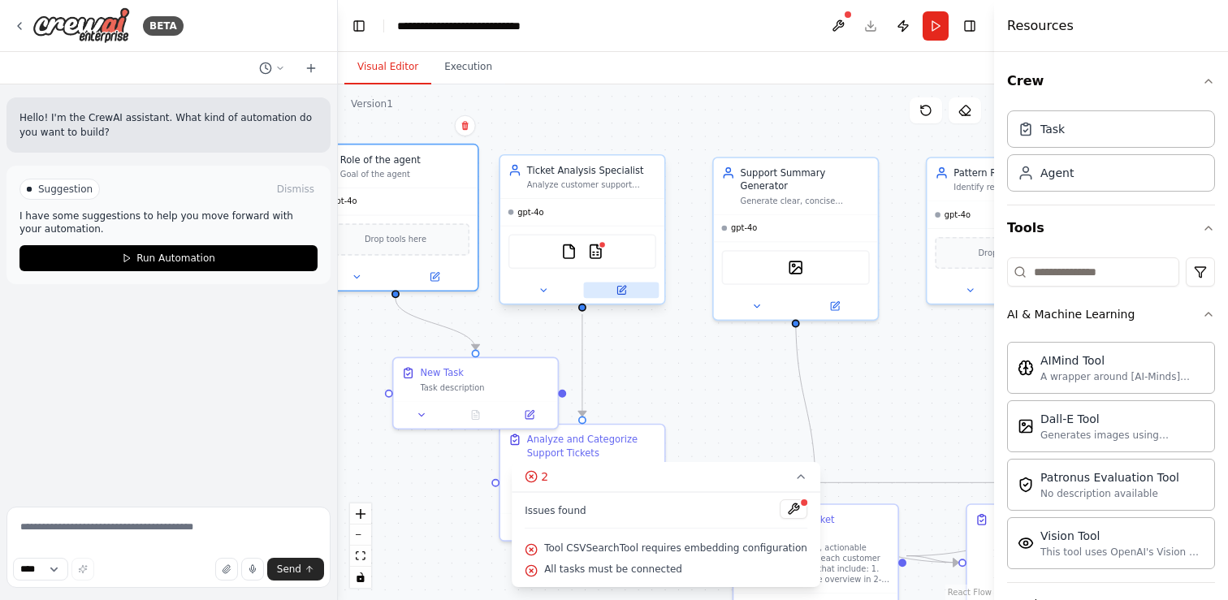
click at [615, 286] on button at bounding box center [622, 291] width 76 height 16
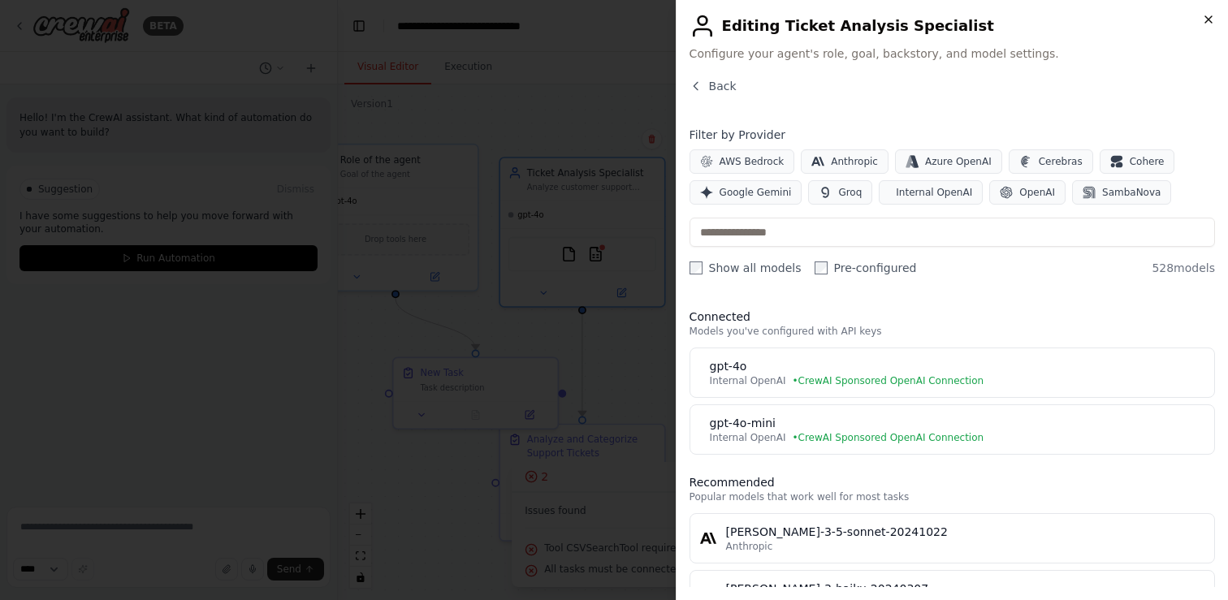
click at [1209, 14] on icon "button" at bounding box center [1208, 19] width 13 height 13
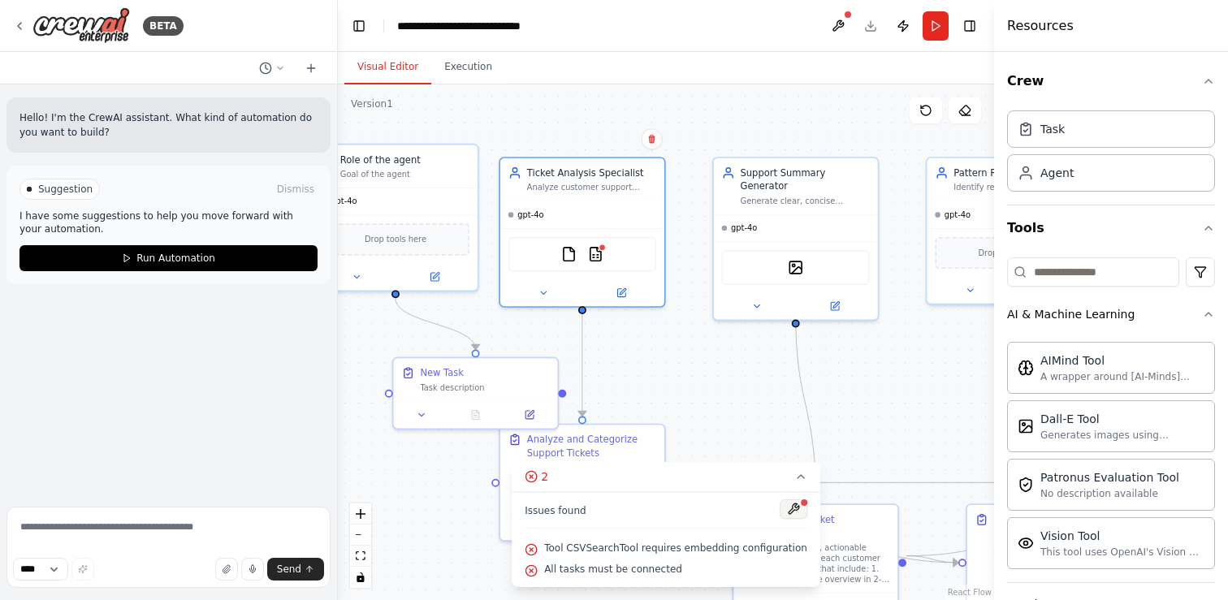
click at [786, 507] on button at bounding box center [793, 508] width 28 height 19
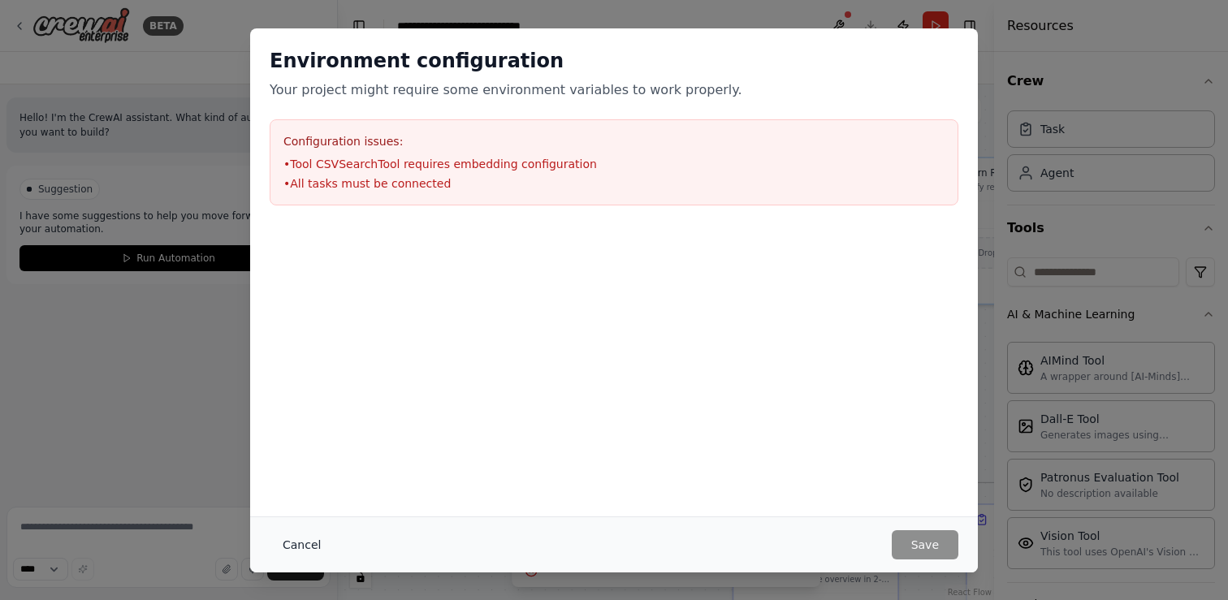
click at [298, 534] on button "Cancel" at bounding box center [302, 544] width 64 height 29
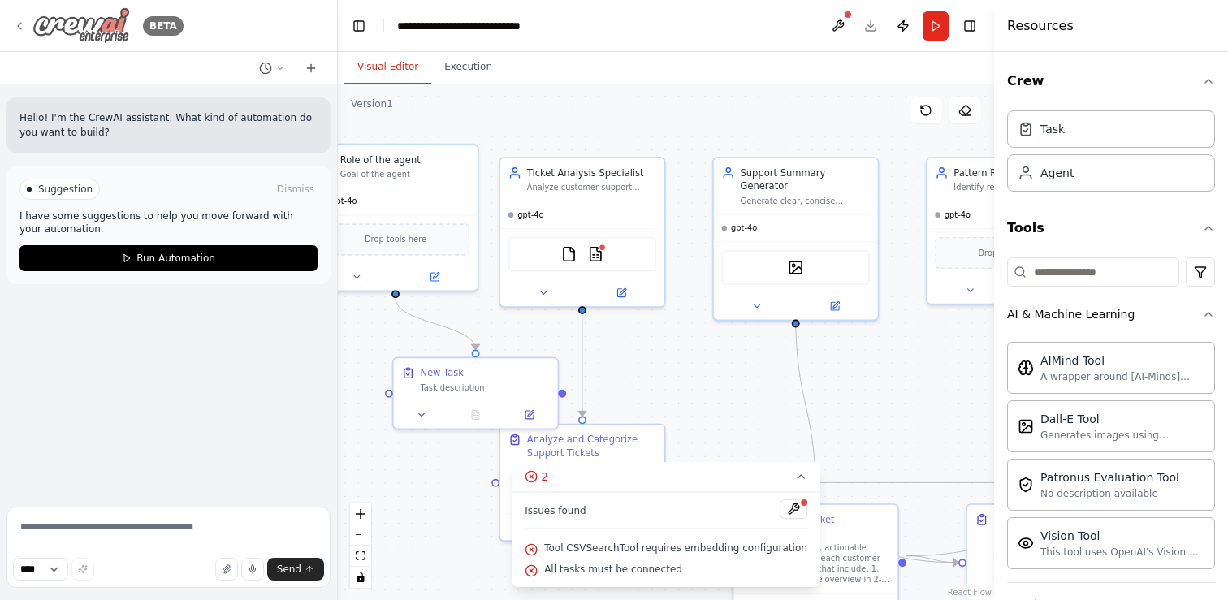
click at [23, 17] on div "BETA" at bounding box center [98, 25] width 170 height 37
